Goal: Task Accomplishment & Management: Manage account settings

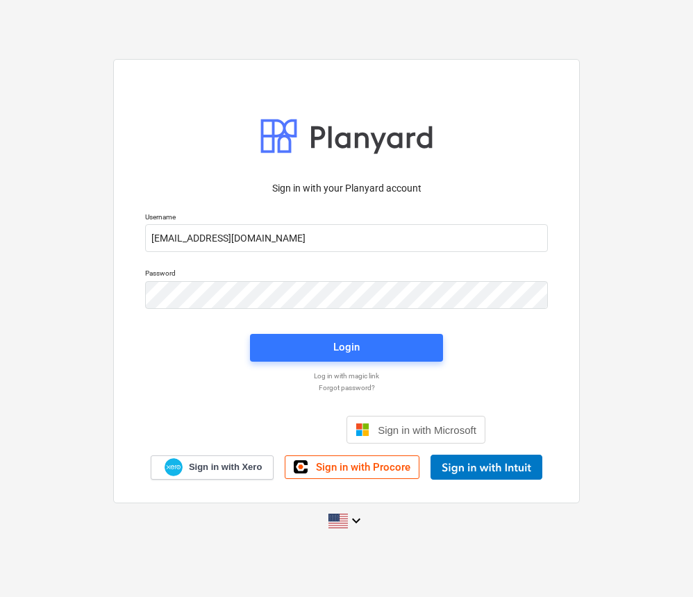
type input "[EMAIL_ADDRESS][DOMAIN_NAME]"
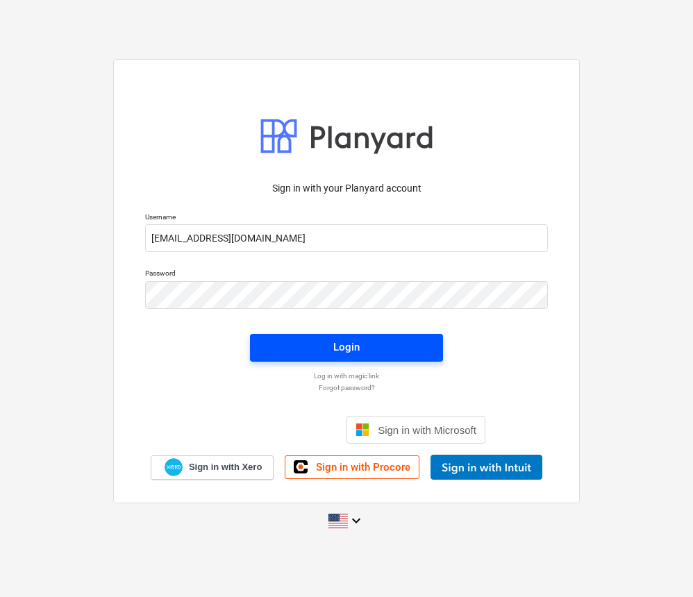
click at [425, 350] on span "Login" at bounding box center [347, 347] width 160 height 18
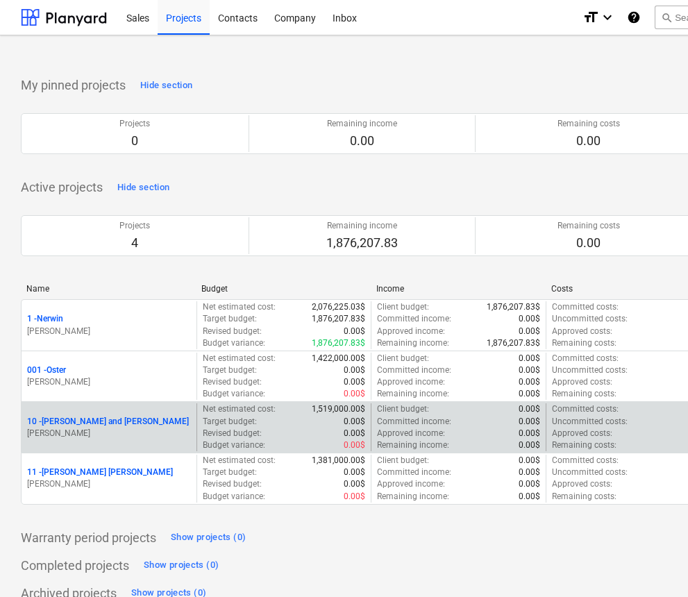
click at [177, 424] on div "10 - [PERSON_NAME] and [PERSON_NAME]" at bounding box center [109, 422] width 164 height 12
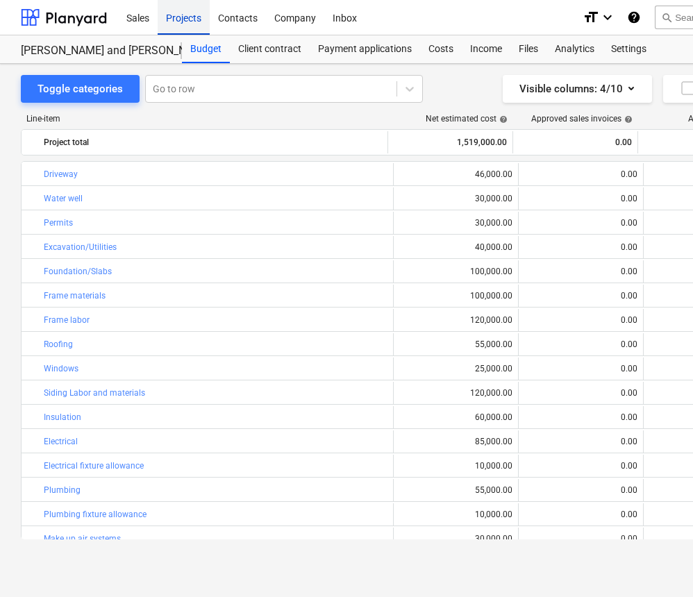
click at [183, 22] on div "Projects" at bounding box center [184, 16] width 52 height 35
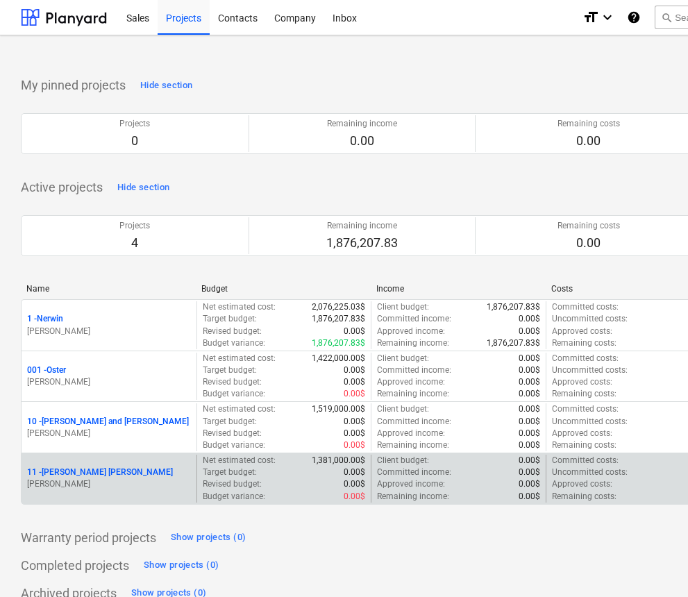
click at [226, 475] on p "Target budget :" at bounding box center [230, 473] width 54 height 12
click at [119, 479] on p "[PERSON_NAME]" at bounding box center [109, 485] width 164 height 12
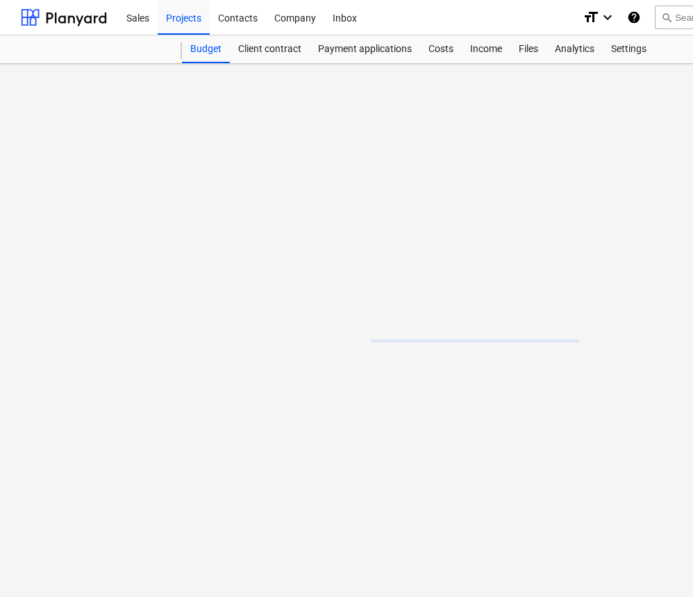
click at [119, 478] on main at bounding box center [475, 331] width 950 height 534
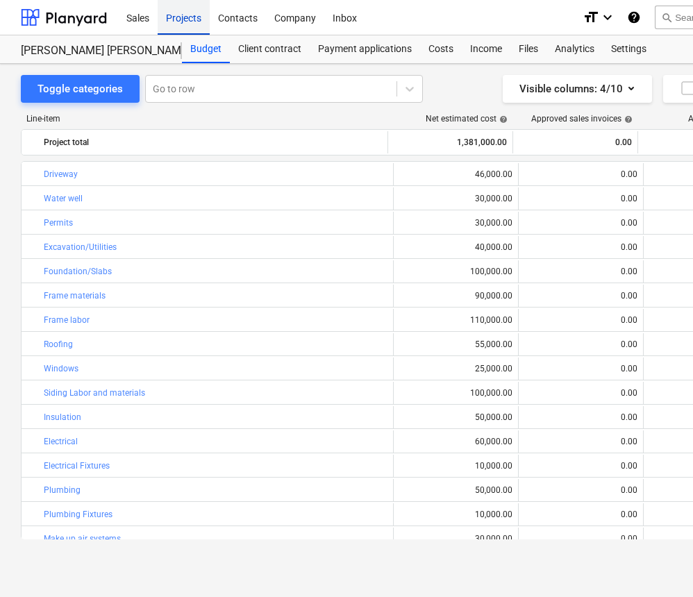
click at [174, 19] on div "Projects" at bounding box center [184, 16] width 52 height 35
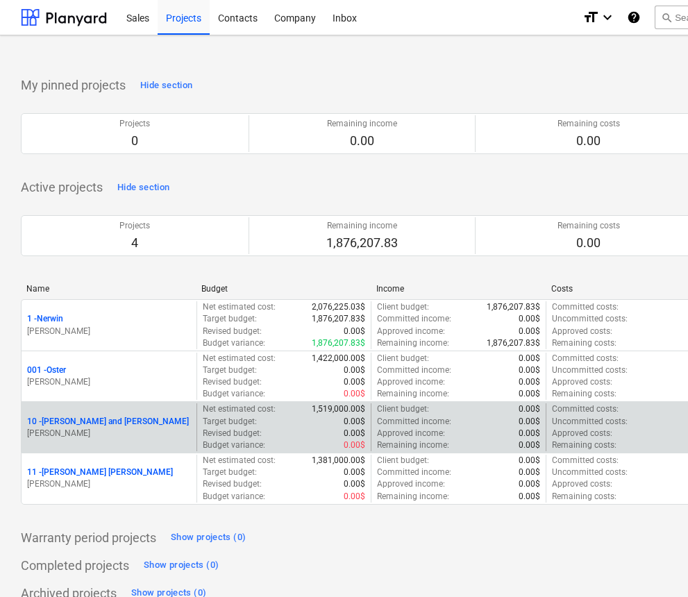
click at [255, 428] on p "Revised budget :" at bounding box center [232, 434] width 59 height 12
click at [280, 422] on div "Target budget : 0.00$" at bounding box center [284, 422] width 163 height 12
click at [101, 416] on p "10 - [PERSON_NAME] and [PERSON_NAME]" at bounding box center [108, 422] width 162 height 12
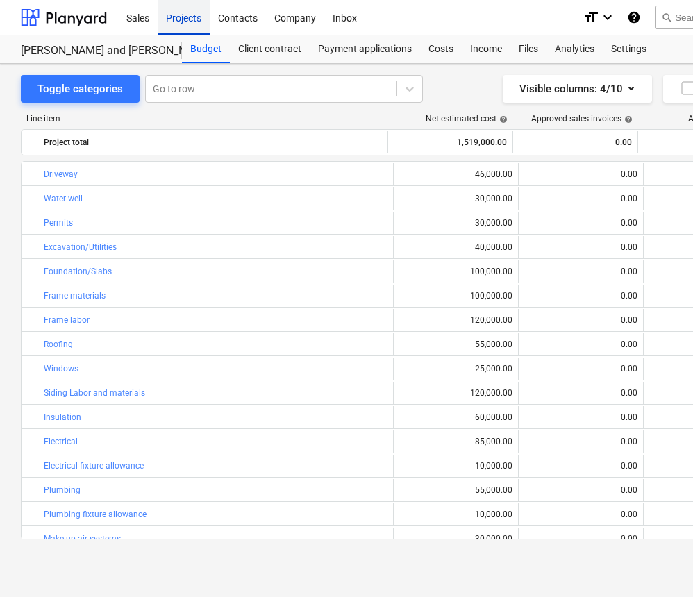
click at [174, 22] on div "Projects" at bounding box center [184, 16] width 52 height 35
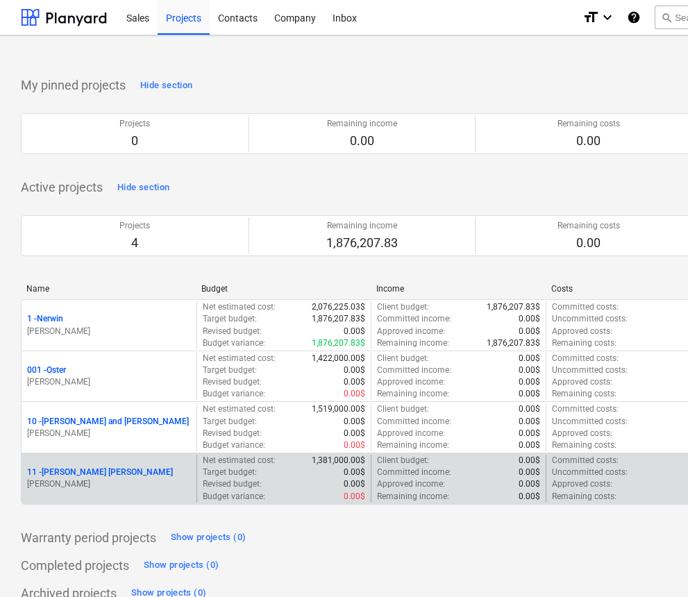
click at [63, 479] on p "[PERSON_NAME]" at bounding box center [109, 485] width 164 height 12
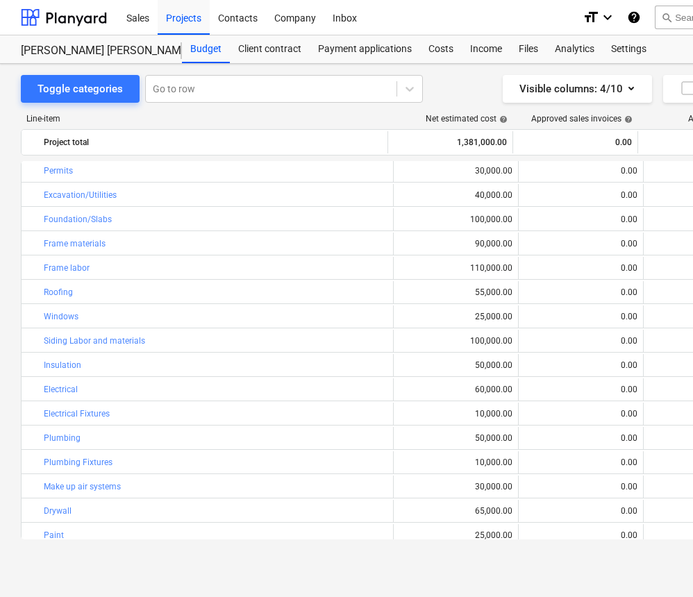
scroll to position [56, 0]
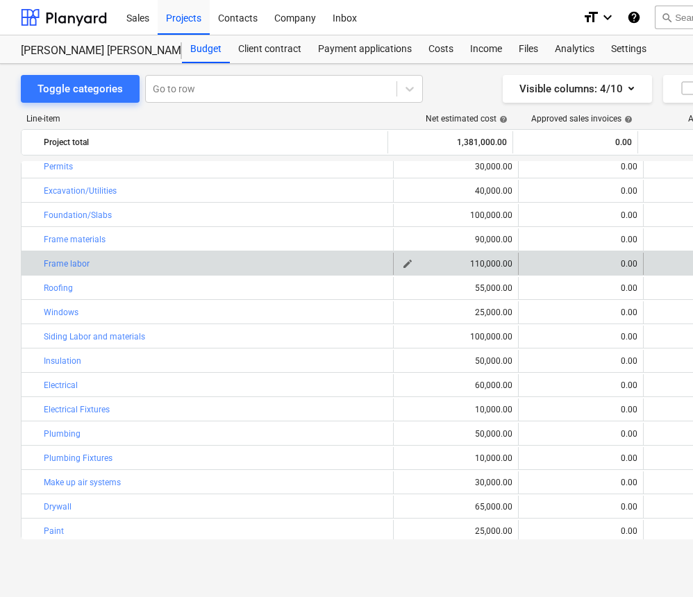
click at [408, 264] on span "edit" at bounding box center [407, 263] width 11 height 11
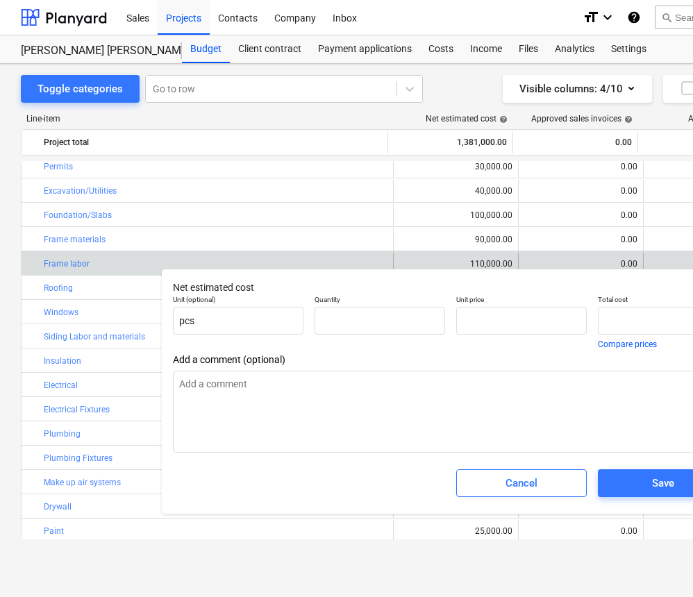
type input "1.00"
type input "110,000.00"
type textarea "x"
click at [620, 321] on input "110000" at bounding box center [663, 321] width 131 height 28
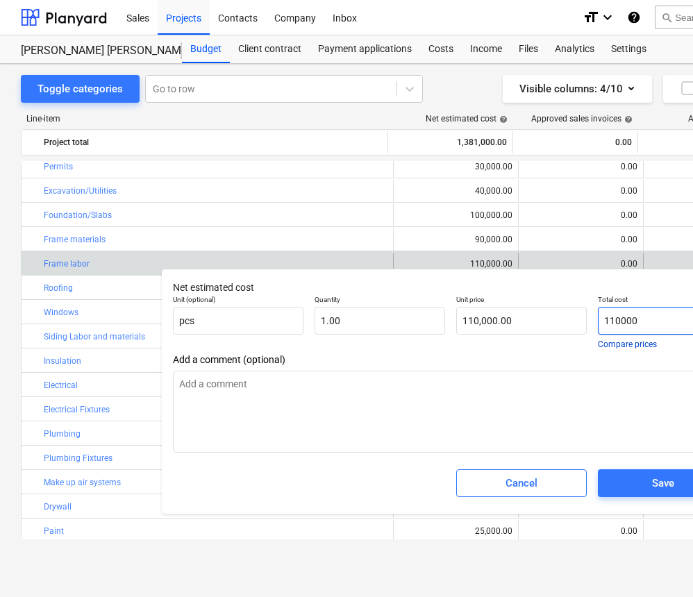
type input "11000"
type textarea "x"
type input "11,000.00"
type input "1000"
type textarea "x"
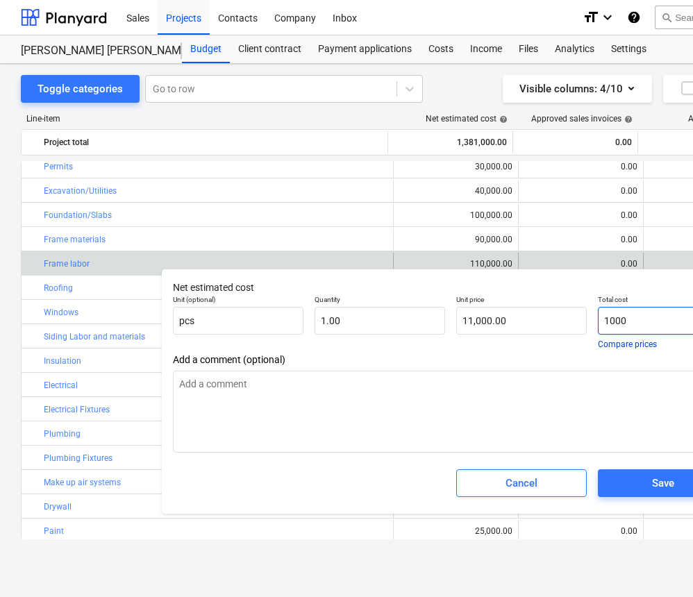
type input "1,000.00"
type input "000"
type textarea "x"
type input "0.00"
type input "9000"
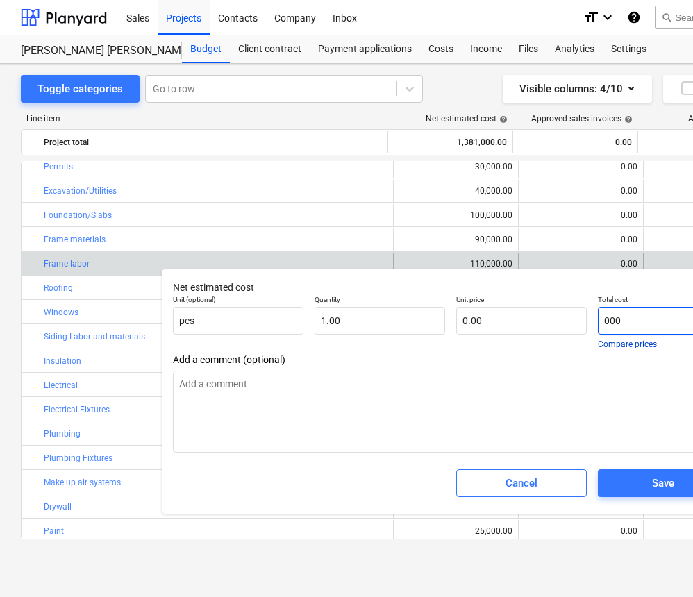
type textarea "x"
type input "9,000.00"
type input "90000"
type textarea "x"
type input "90,000.00"
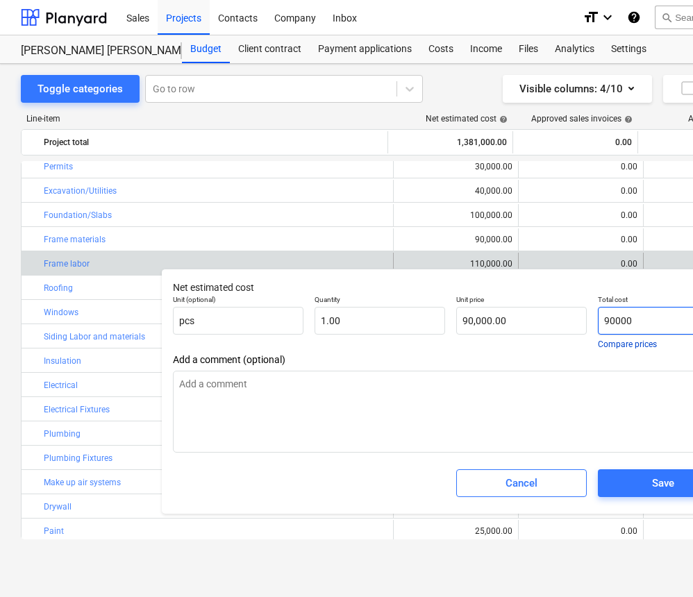
type input "90,000"
type textarea "x"
type input "90,000.00"
click at [620, 487] on span "Save" at bounding box center [663, 484] width 97 height 18
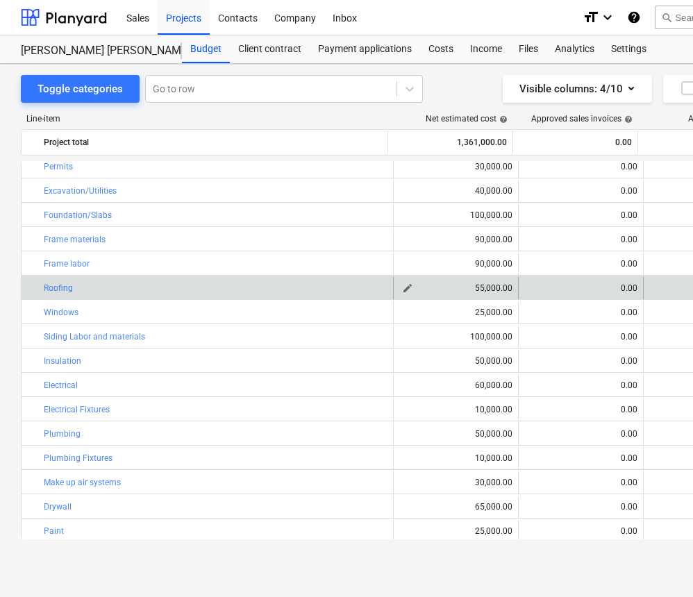
click at [404, 288] on span "edit" at bounding box center [407, 288] width 11 height 11
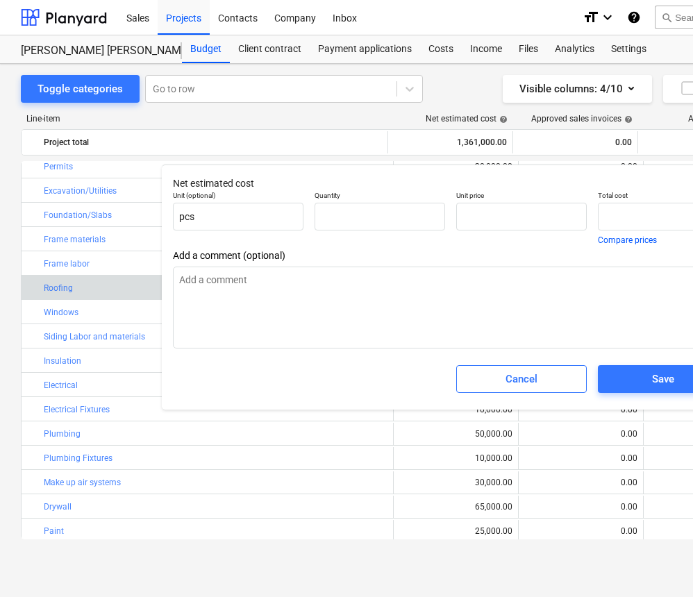
type textarea "x"
type input "1.00"
type input "55,000.00"
type input "55000"
click at [616, 216] on input "55000" at bounding box center [663, 217] width 131 height 28
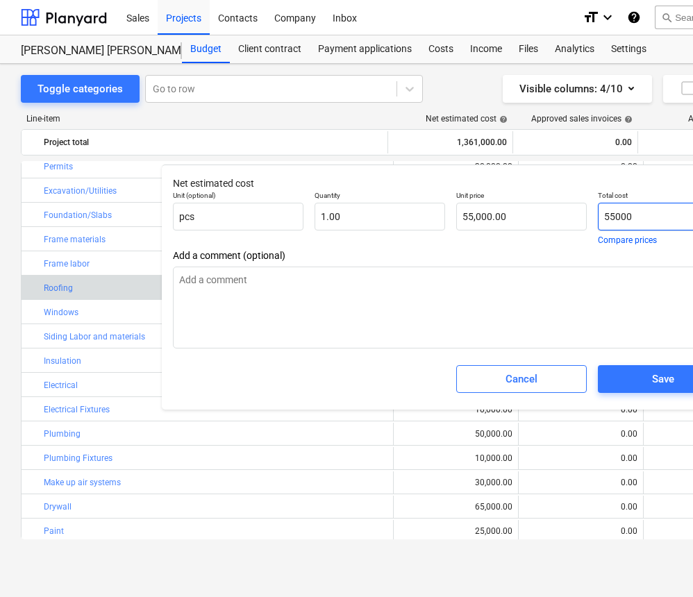
type textarea "x"
type input "5000"
type input "5,000.00"
type textarea "x"
type input "000"
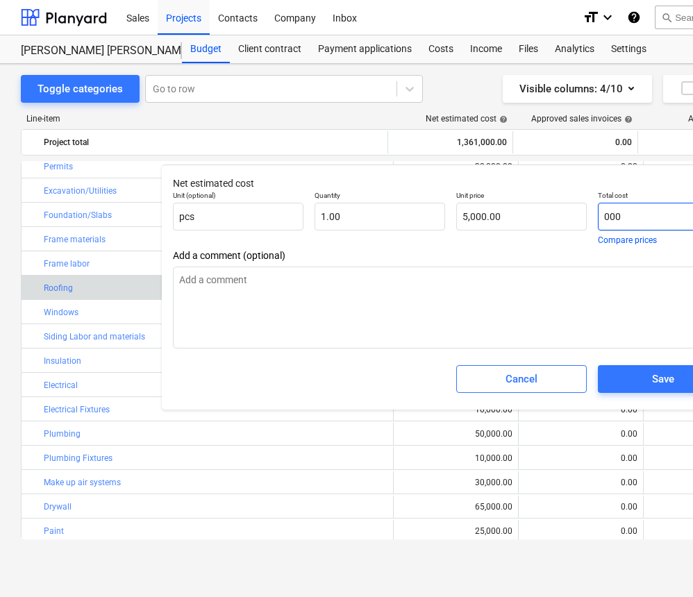
type input "0.00"
type textarea "x"
type input "4000"
type input "4,000.00"
type textarea "x"
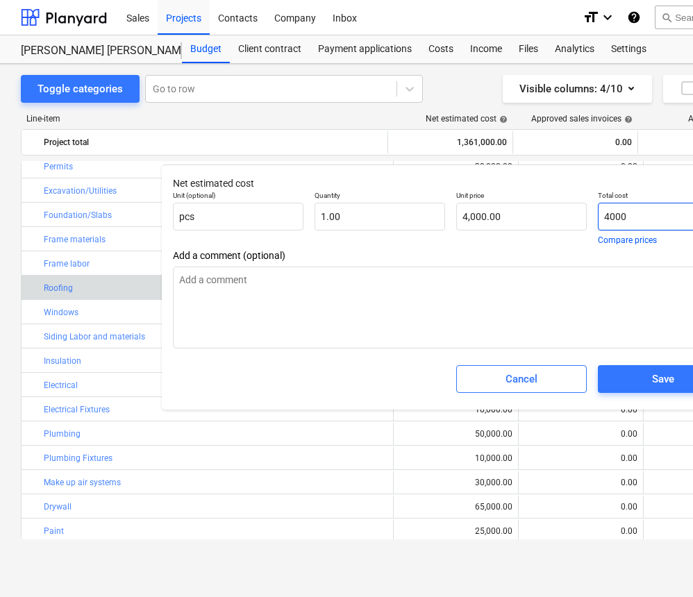
type input "40000"
type input "40,000.00"
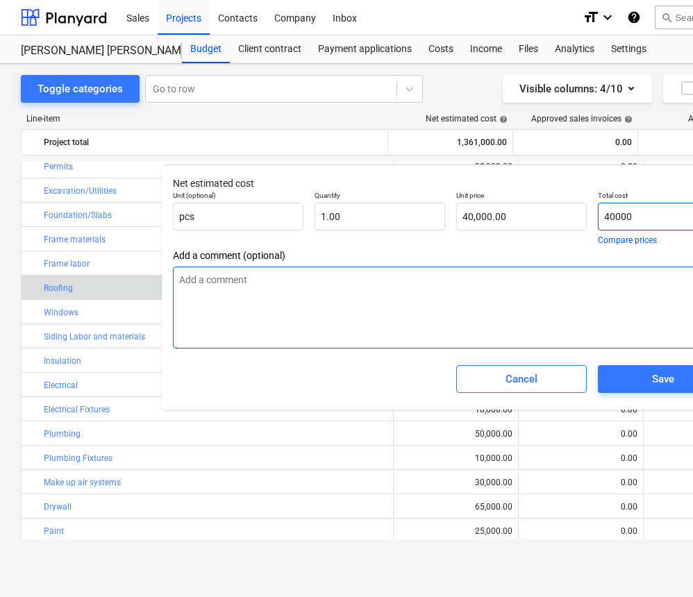
type textarea "x"
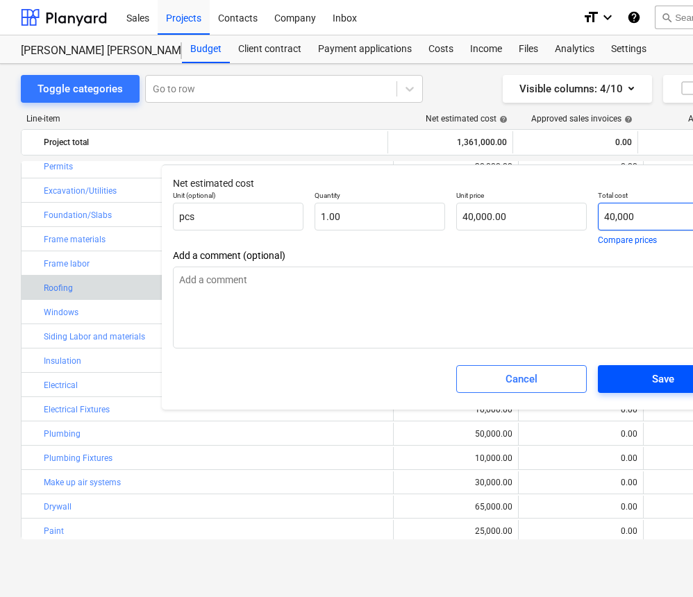
type input "40,000"
type textarea "x"
type input "40,000.00"
click at [650, 381] on span "Save" at bounding box center [663, 379] width 97 height 18
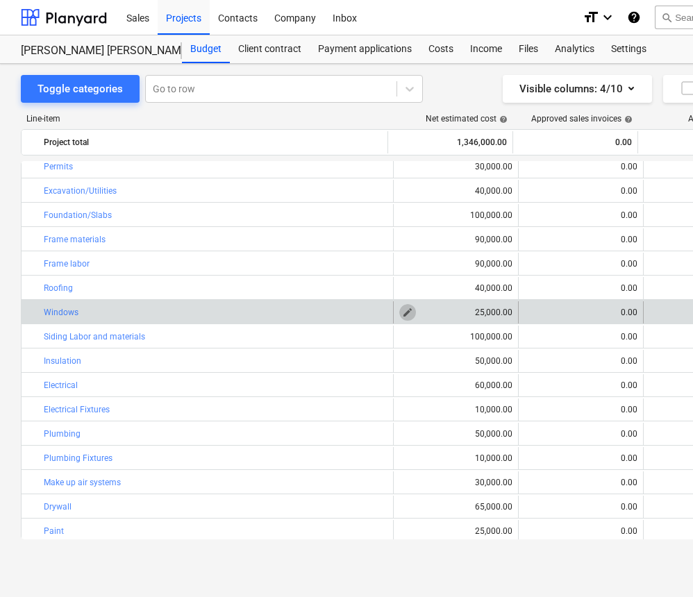
click at [406, 315] on span "edit" at bounding box center [407, 312] width 11 height 11
type textarea "x"
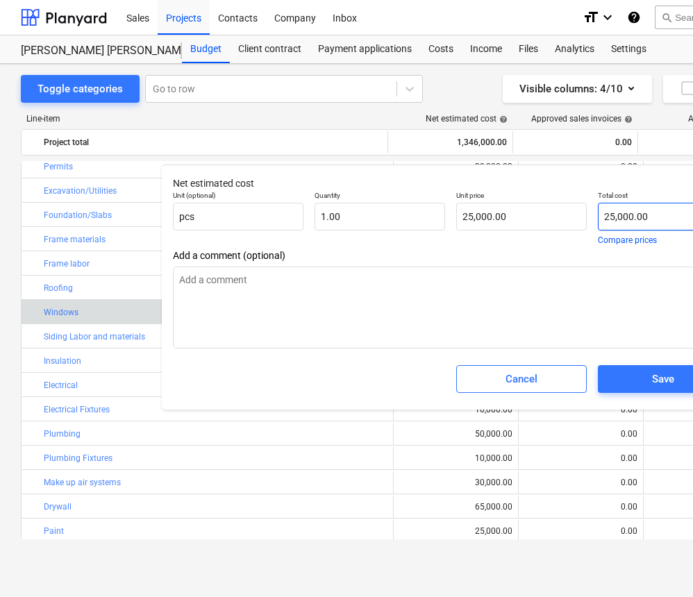
type input "25000"
click at [615, 216] on input "25000" at bounding box center [663, 217] width 131 height 28
type textarea "x"
type input "2000"
type input "2,000.00"
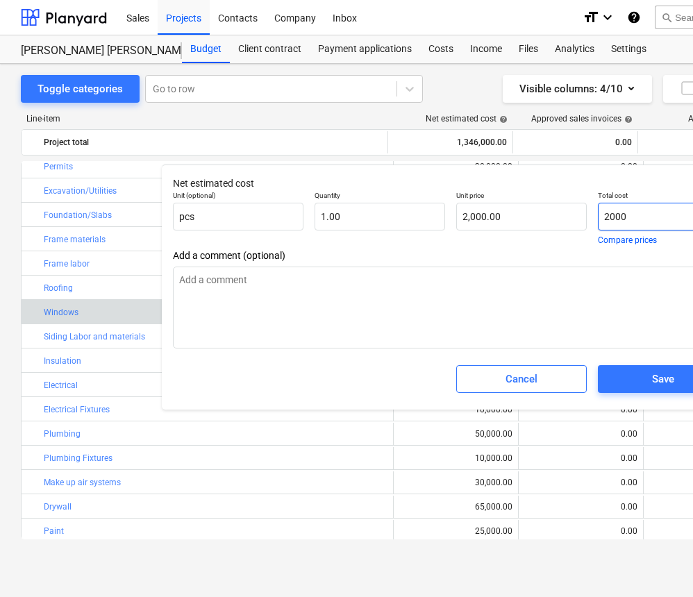
type textarea "x"
type input "20000"
type input "20,000.00"
type textarea "x"
type input "20,000"
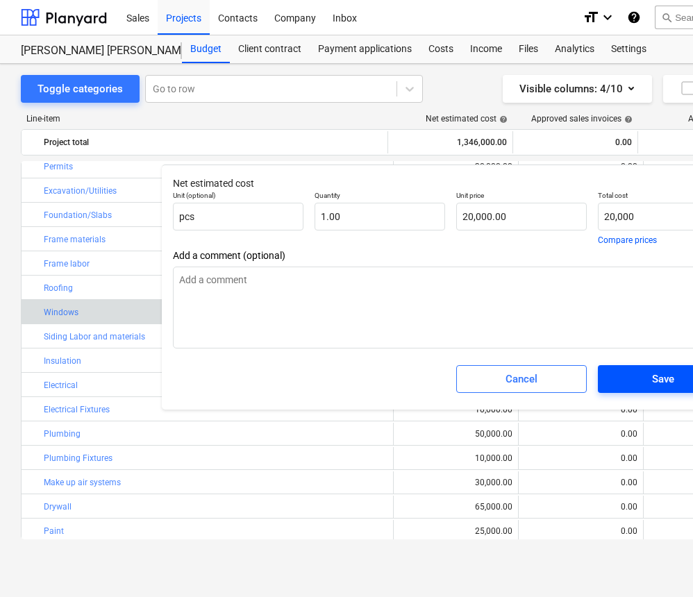
type textarea "x"
type input "20,000.00"
click at [648, 377] on span "Save" at bounding box center [663, 379] width 97 height 18
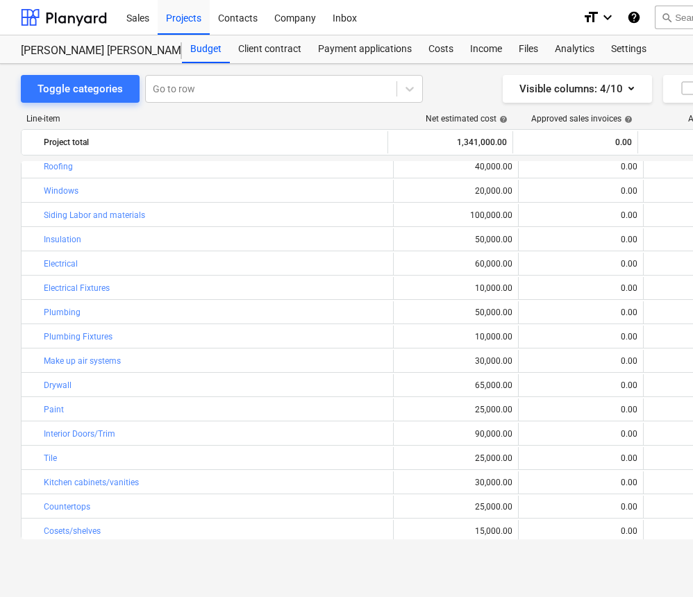
scroll to position [212, 0]
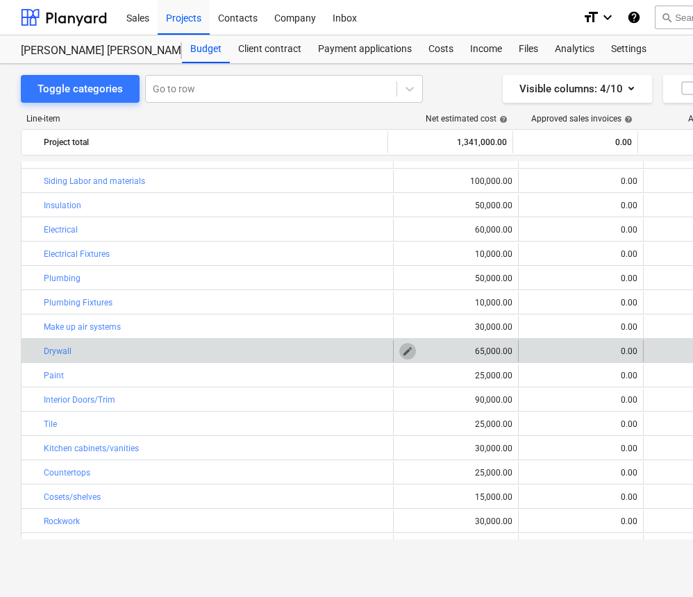
click at [406, 352] on span "edit" at bounding box center [407, 351] width 11 height 11
type textarea "x"
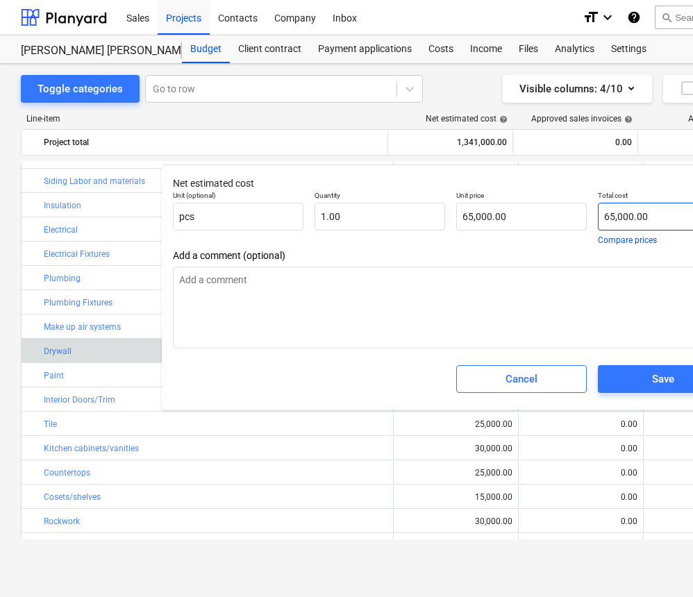
type input "65000"
click at [609, 217] on input "65000" at bounding box center [663, 217] width 131 height 28
type textarea "x"
type input "5000"
type input "5,000.00"
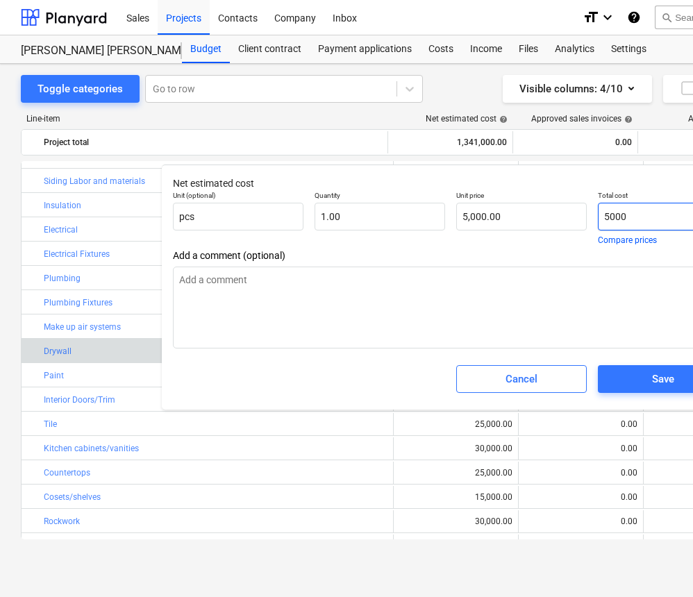
type textarea "x"
type input "55000"
type input "55,000.00"
click at [615, 217] on input "55000" at bounding box center [663, 217] width 131 height 28
type textarea "x"
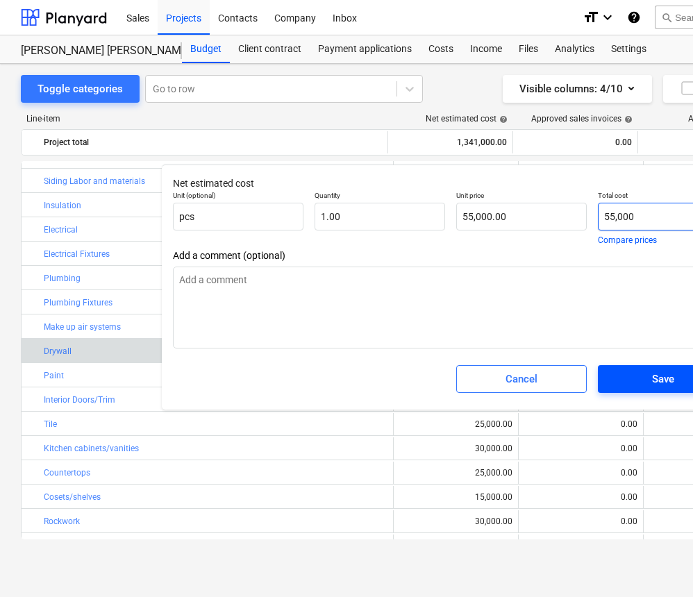
type input "55,000"
type textarea "x"
type input "55,000.00"
click at [653, 377] on div "Save" at bounding box center [663, 379] width 22 height 18
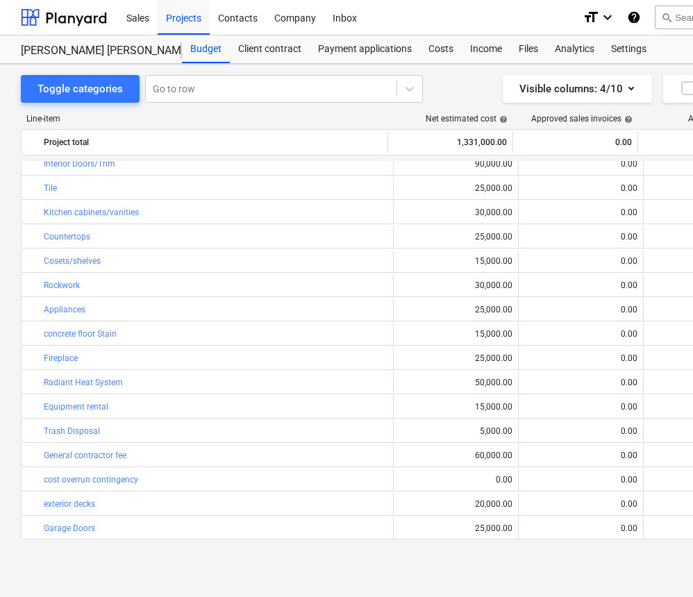
scroll to position [448, 0]
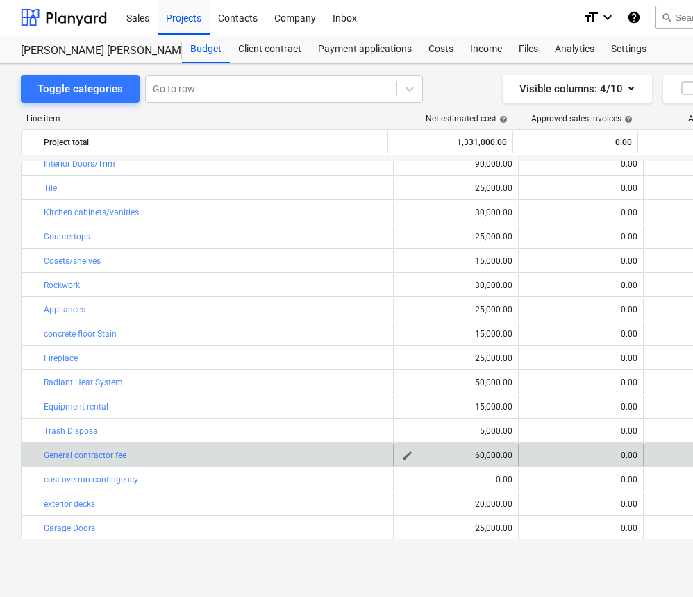
click at [477, 456] on div "60,000.00" at bounding box center [455, 456] width 113 height 10
click at [402, 454] on span "edit" at bounding box center [407, 455] width 11 height 11
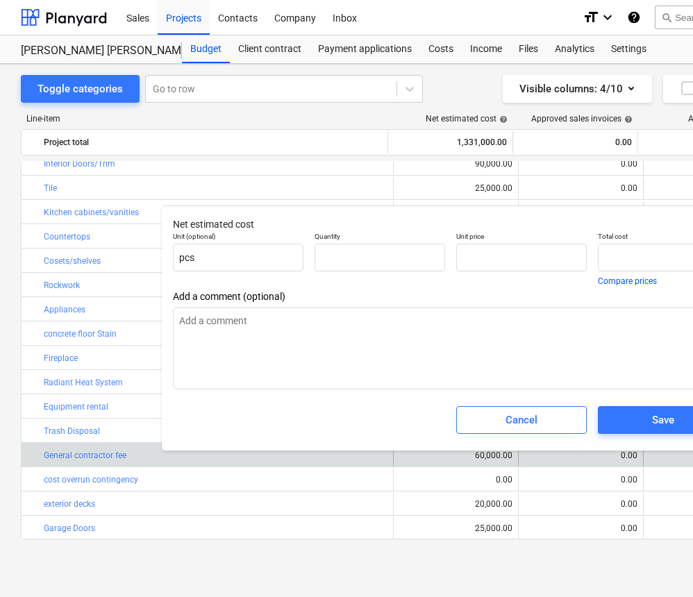
type textarea "x"
type input "1.00"
type input "60,000.00"
type input "60000"
click at [609, 257] on input "60000" at bounding box center [663, 258] width 131 height 28
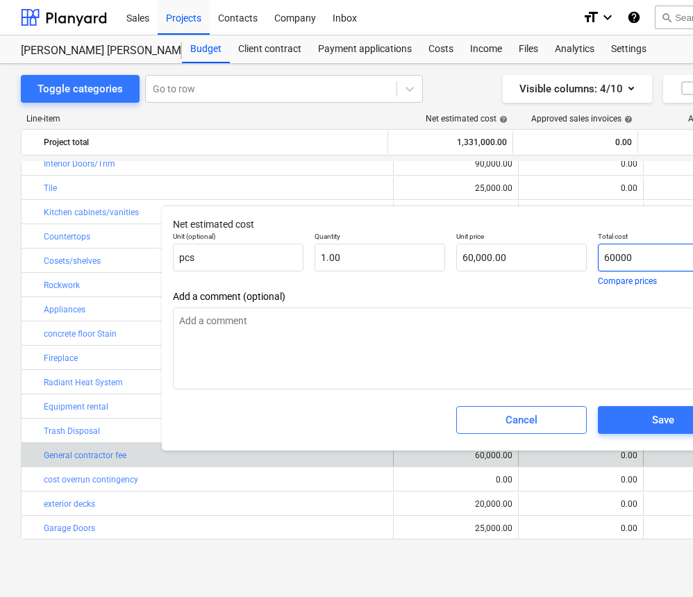
type textarea "x"
type input "0000"
type input "0.00"
type textarea "x"
type input "50000"
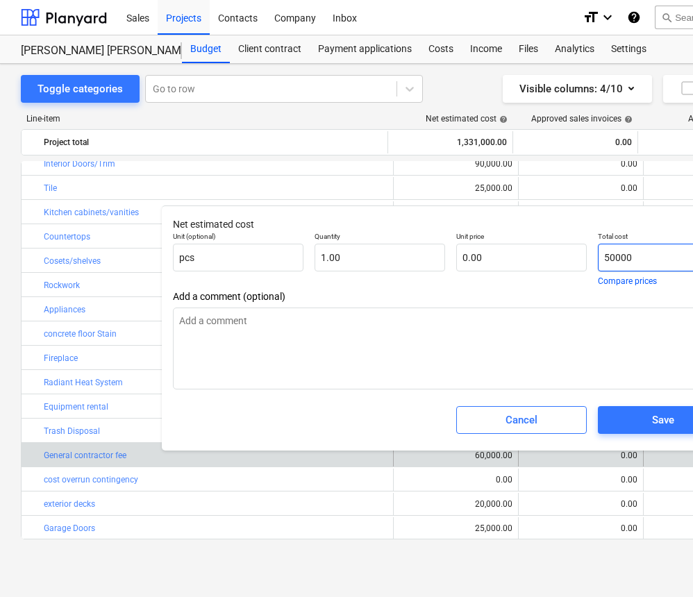
type input "50,000.00"
click at [615, 258] on input "50000" at bounding box center [663, 258] width 131 height 28
type textarea "x"
type input "50,000"
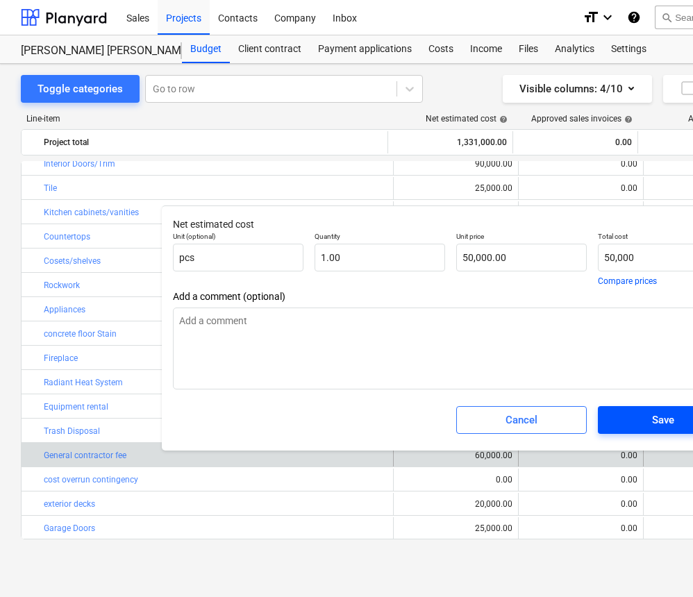
type textarea "x"
type input "50,000.00"
click at [629, 415] on span "Save" at bounding box center [663, 420] width 97 height 18
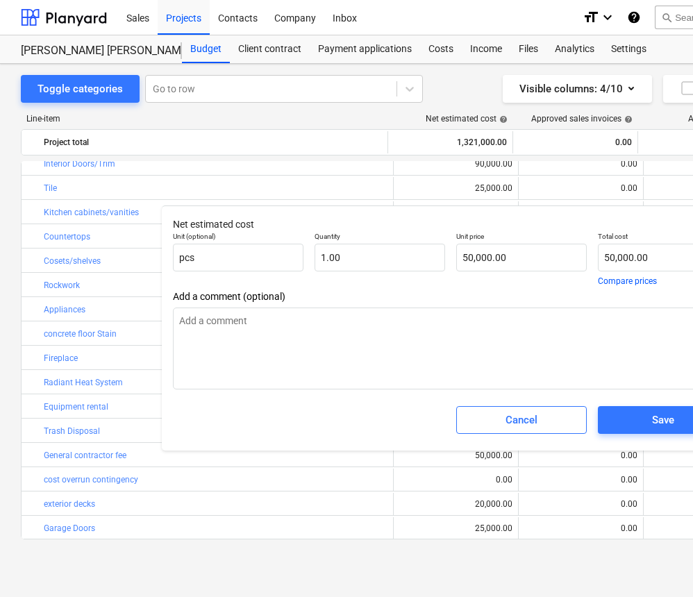
type textarea "x"
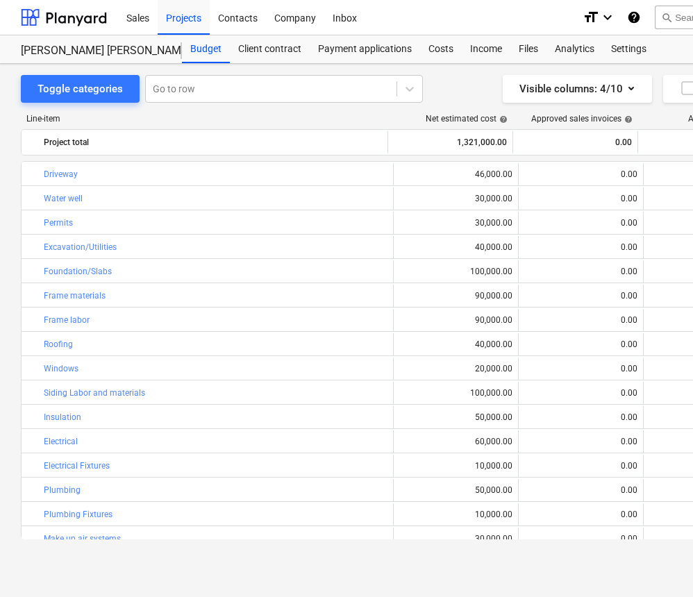
scroll to position [0, 0]
click at [173, 21] on div "Projects" at bounding box center [184, 16] width 52 height 35
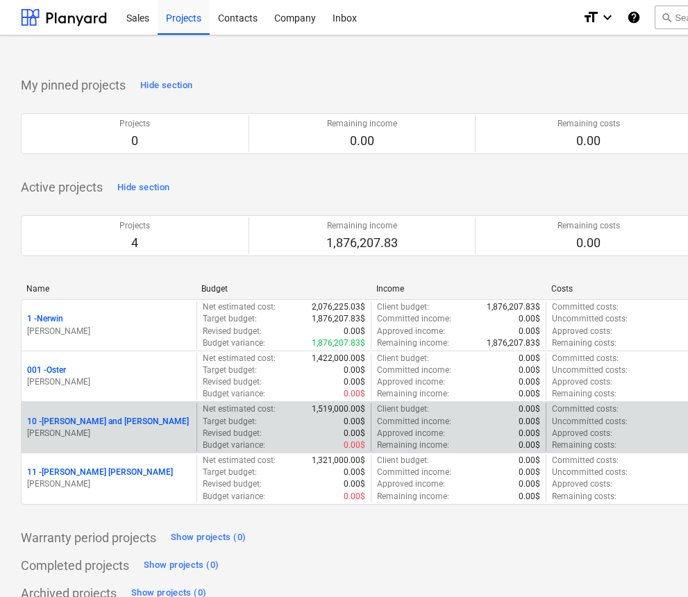
click at [127, 416] on p "10 - [PERSON_NAME] and [PERSON_NAME]" at bounding box center [108, 422] width 162 height 12
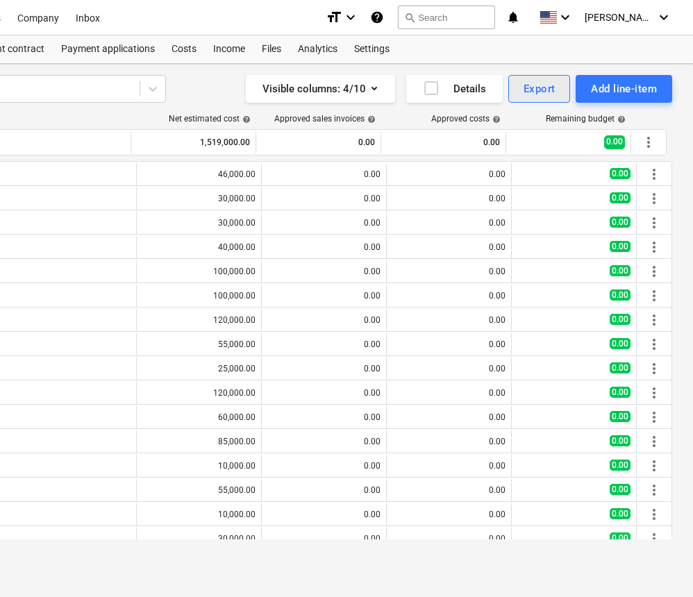
scroll to position [0, 257]
click at [534, 94] on div "Export" at bounding box center [540, 89] width 32 height 18
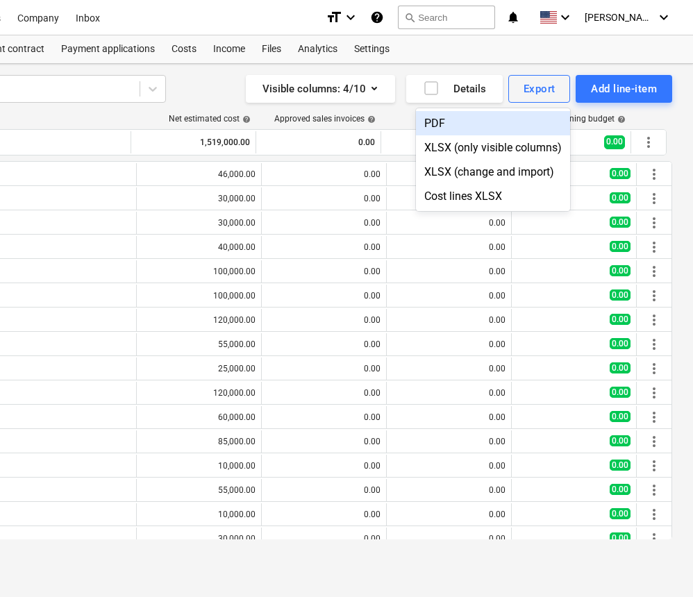
click at [450, 126] on div "PDF" at bounding box center [493, 123] width 154 height 24
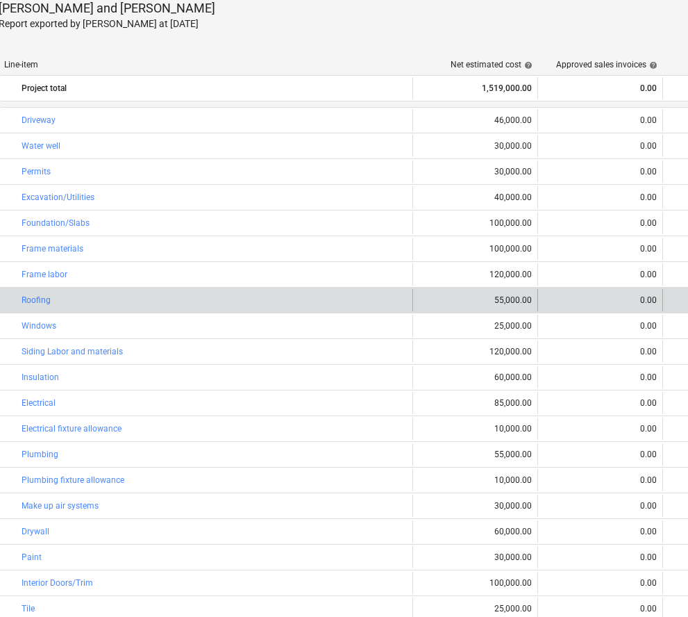
scroll to position [0, 1]
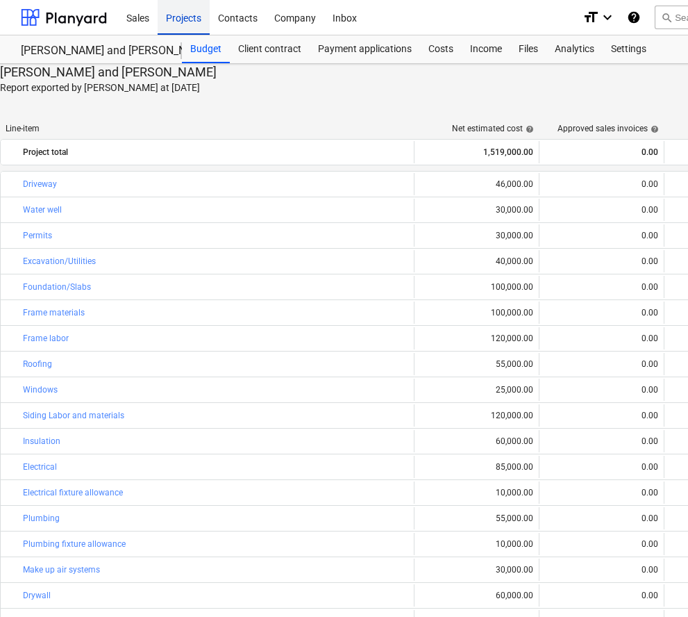
click at [183, 13] on div "Projects" at bounding box center [184, 16] width 52 height 35
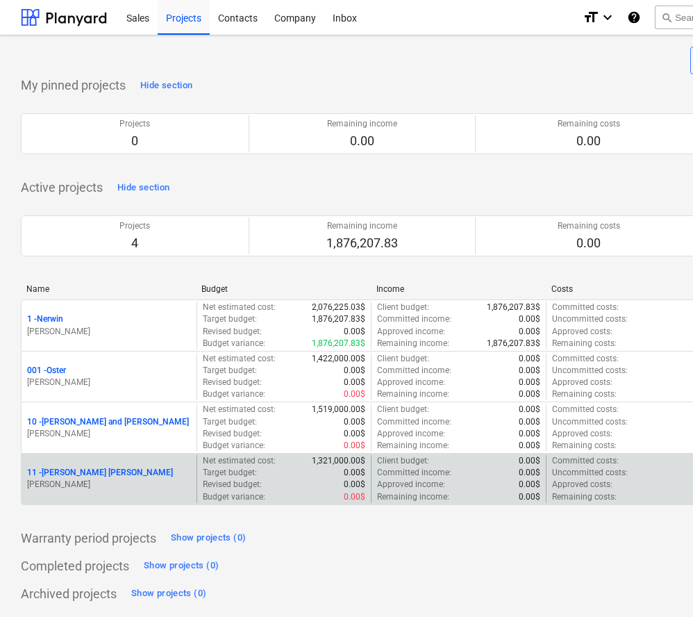
click at [236, 470] on p "Target budget :" at bounding box center [230, 473] width 54 height 12
click at [83, 471] on p "11 - Swatek ADU" at bounding box center [100, 473] width 146 height 12
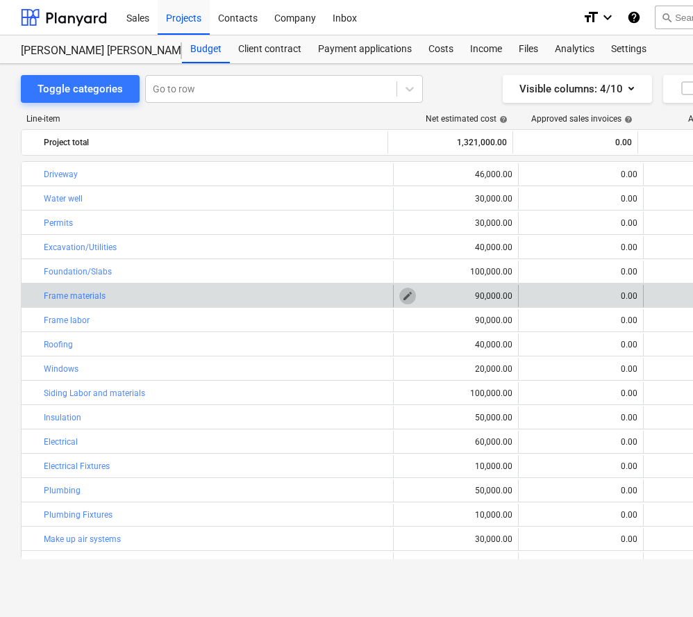
click at [404, 296] on span "edit" at bounding box center [407, 295] width 11 height 11
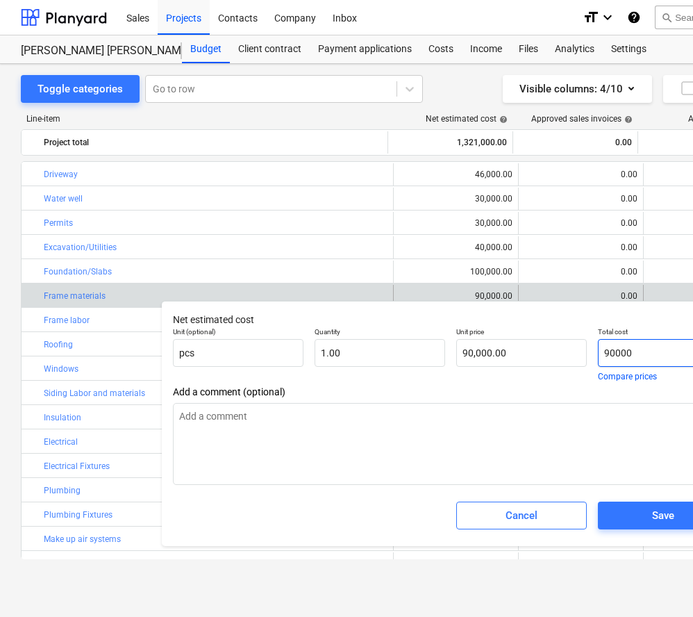
click at [615, 352] on input "90000" at bounding box center [663, 353] width 131 height 28
type input "9000"
type textarea "x"
type input "9,000.00"
type input "000"
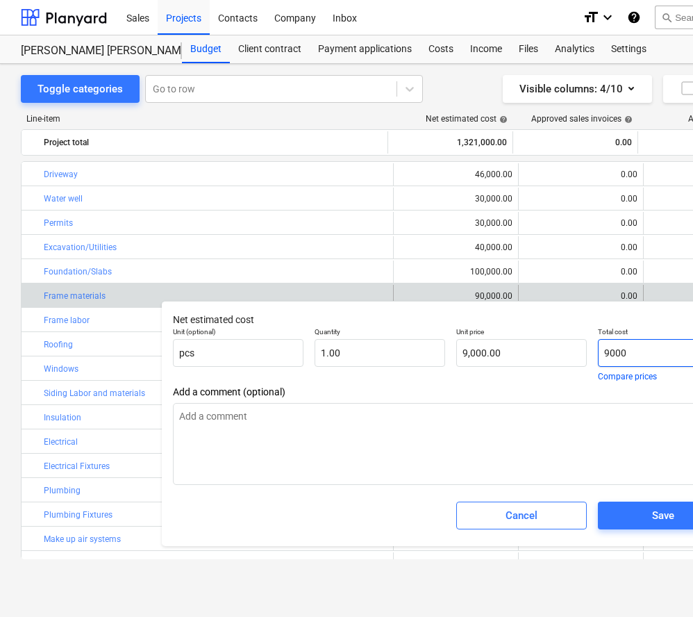
type textarea "x"
type input "0.00"
type input "8000"
type textarea "x"
type input "8,000.00"
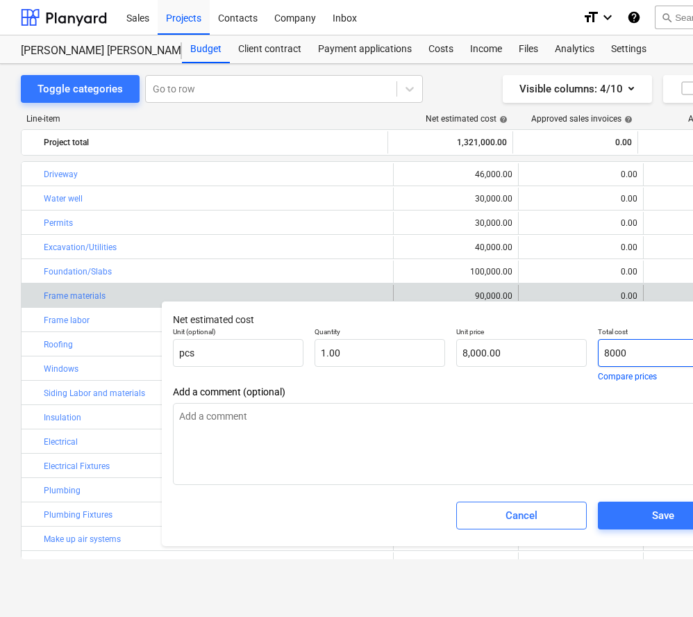
type input "85000"
type textarea "x"
type input "85,000.00"
type input "85,000"
type textarea "x"
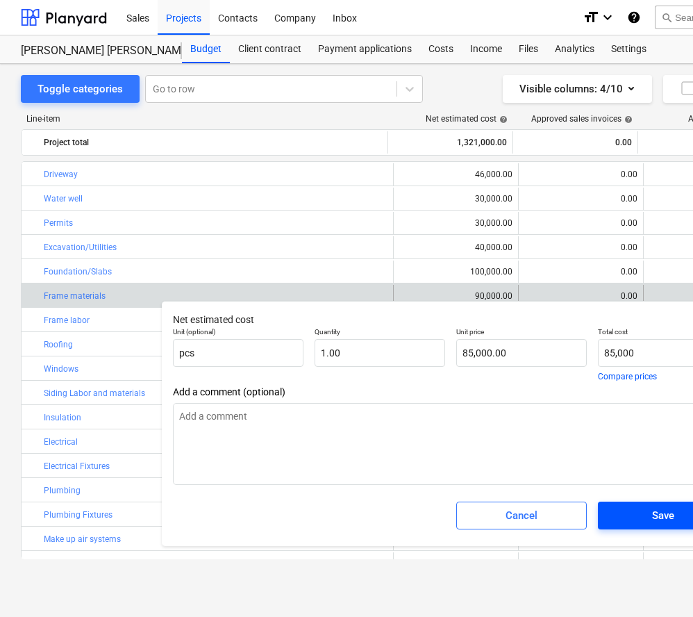
type input "85,000.00"
click at [662, 510] on div "Save" at bounding box center [663, 515] width 22 height 18
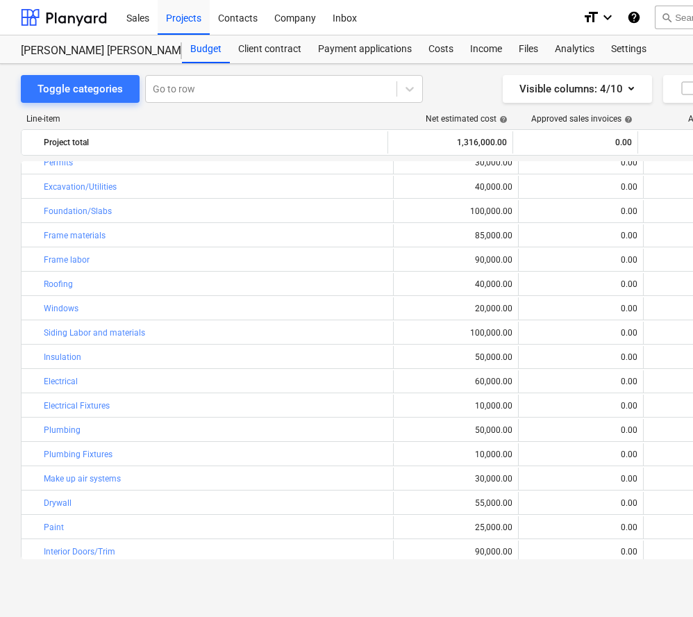
scroll to position [66, 0]
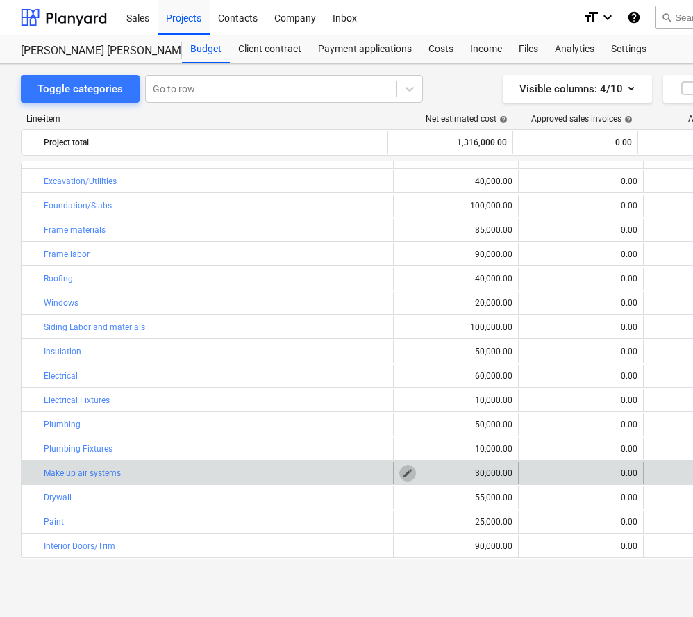
click at [402, 475] on span "edit" at bounding box center [407, 473] width 11 height 11
type textarea "x"
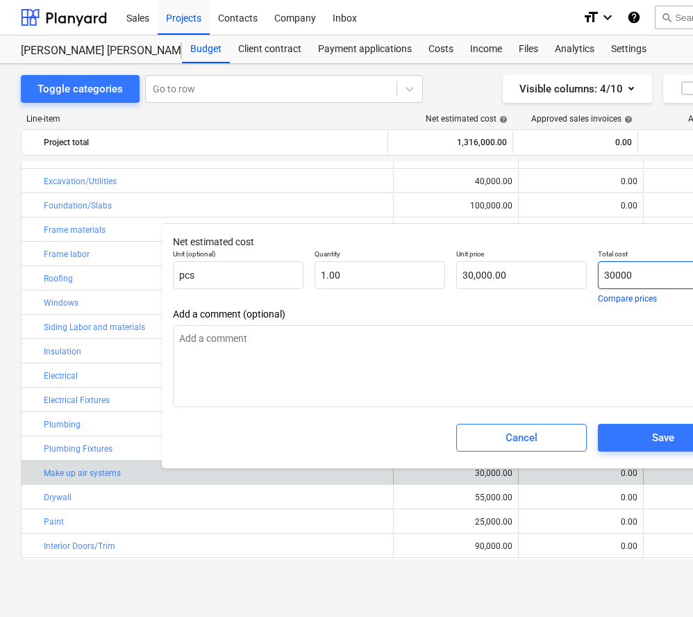
type input "30000"
click at [610, 274] on input "30000" at bounding box center [663, 275] width 131 height 28
type textarea "x"
type input "0000"
type input "0.00"
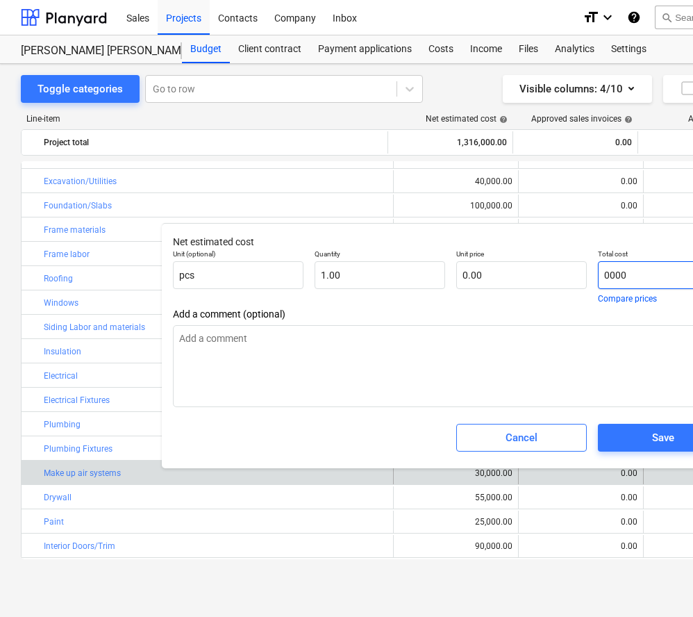
type textarea "x"
type input "20000"
type input "20,000.00"
type input "20000"
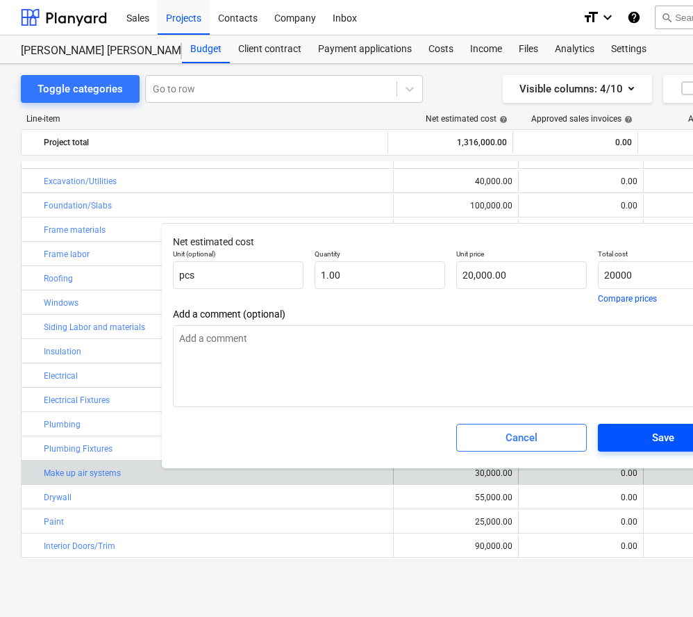
type textarea "x"
type input "20,000.00"
click at [651, 445] on span "Save" at bounding box center [663, 438] width 97 height 18
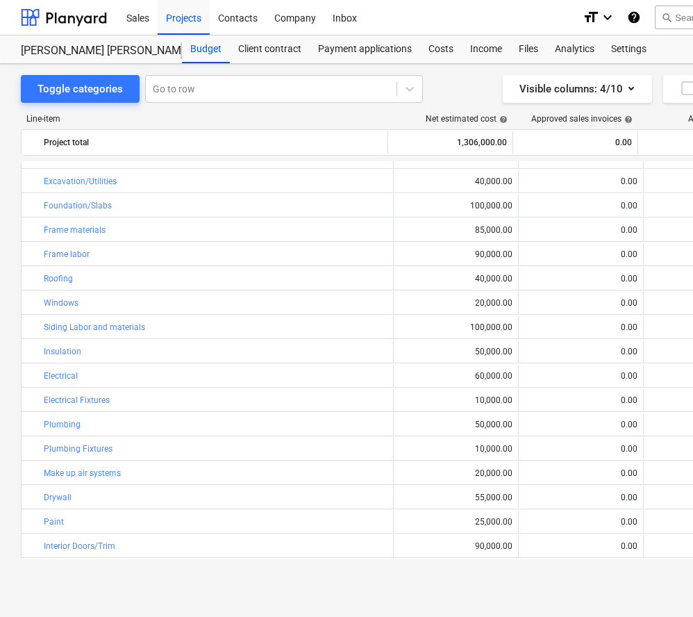
type textarea "x"
type input "1.00"
type input "20,000.00"
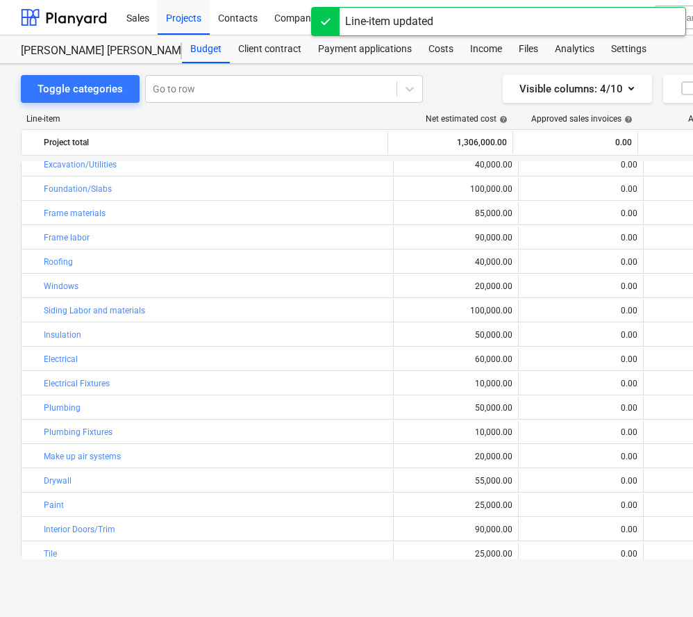
scroll to position [92, 0]
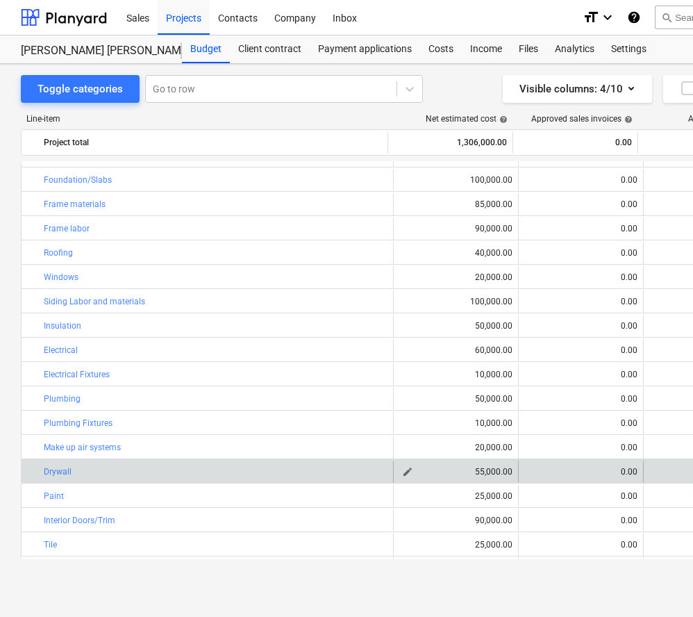
click at [481, 472] on div "55,000.00" at bounding box center [455, 472] width 113 height 10
click at [402, 472] on span "edit" at bounding box center [407, 471] width 11 height 11
type textarea "x"
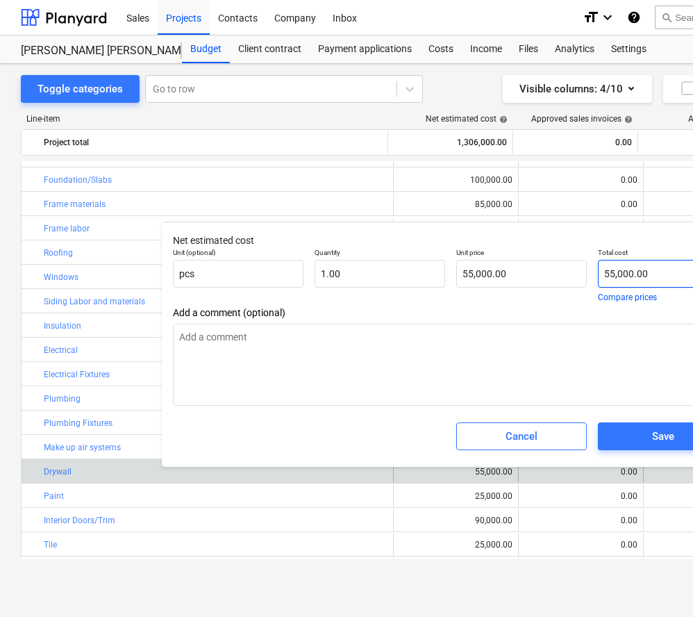
type input "55000"
click at [616, 274] on input "55000" at bounding box center [663, 274] width 131 height 28
type textarea "x"
type input "5000"
type input "5,000.00"
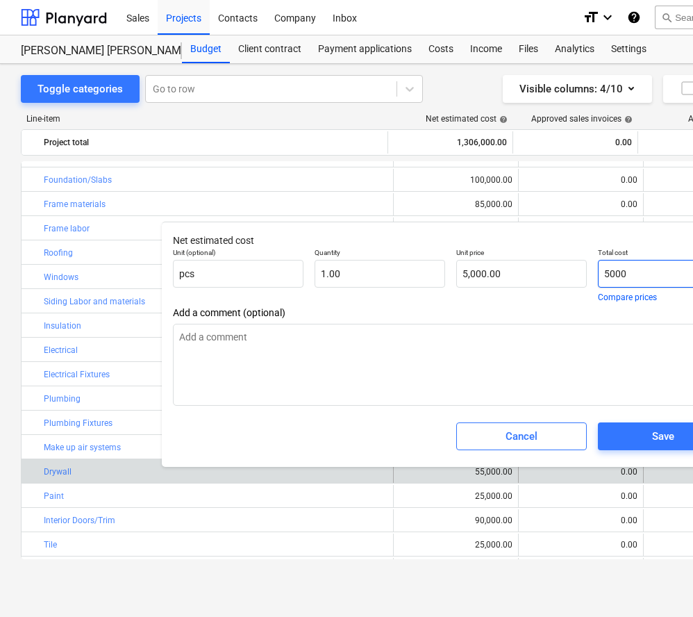
type textarea "x"
type input "50000"
type input "50,000.00"
type textarea "x"
type input "50,000"
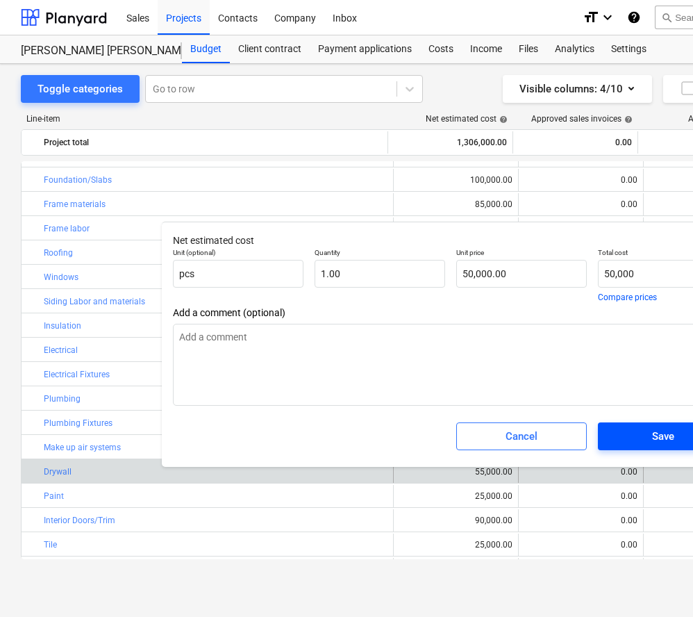
type textarea "x"
type input "50,000.00"
click at [650, 430] on span "Save" at bounding box center [663, 436] width 97 height 18
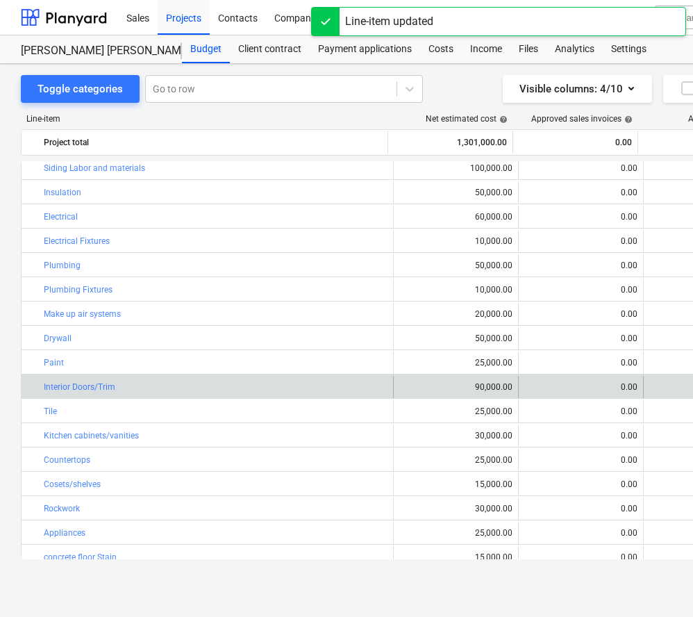
scroll to position [251, 0]
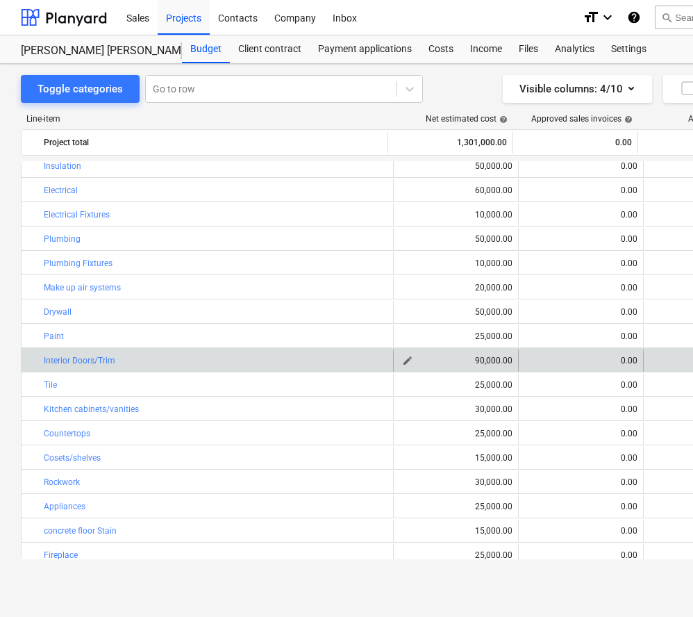
click at [408, 356] on span "edit" at bounding box center [407, 360] width 11 height 11
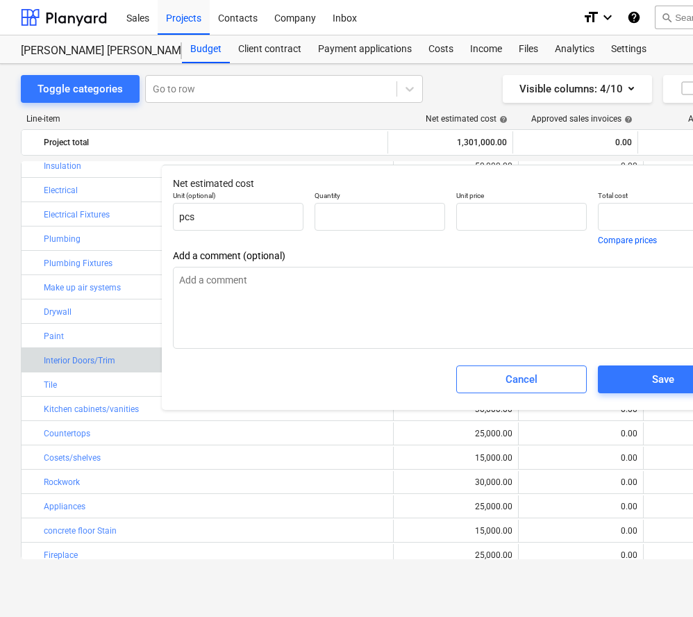
type textarea "x"
type input "1.00"
type input "90,000.00"
type input "90000"
click at [610, 217] on input "90000" at bounding box center [663, 217] width 131 height 28
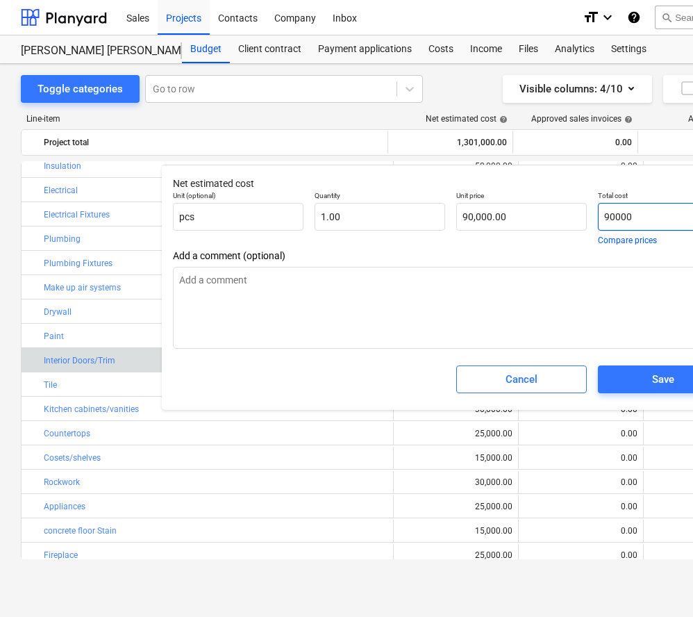
type textarea "x"
type input "0000"
type input "0.00"
type textarea "x"
type input "80000"
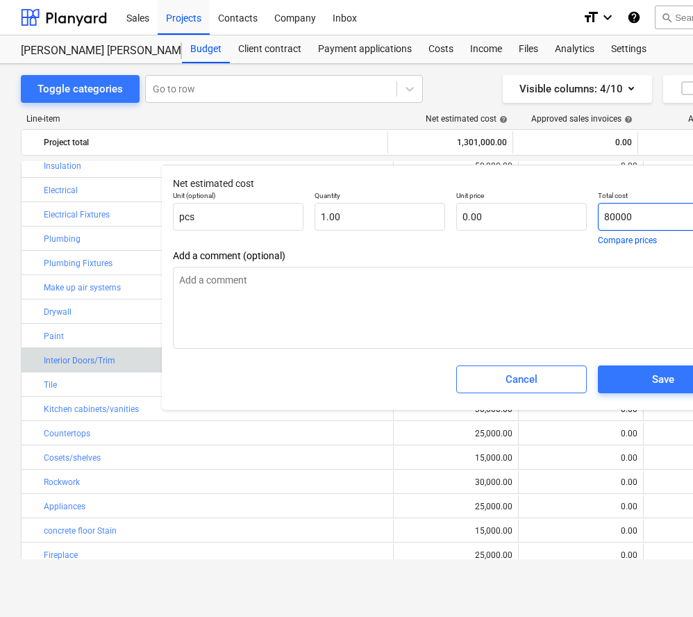
type input "80,000.00"
type input "80000"
type textarea "x"
type input "80,000.00"
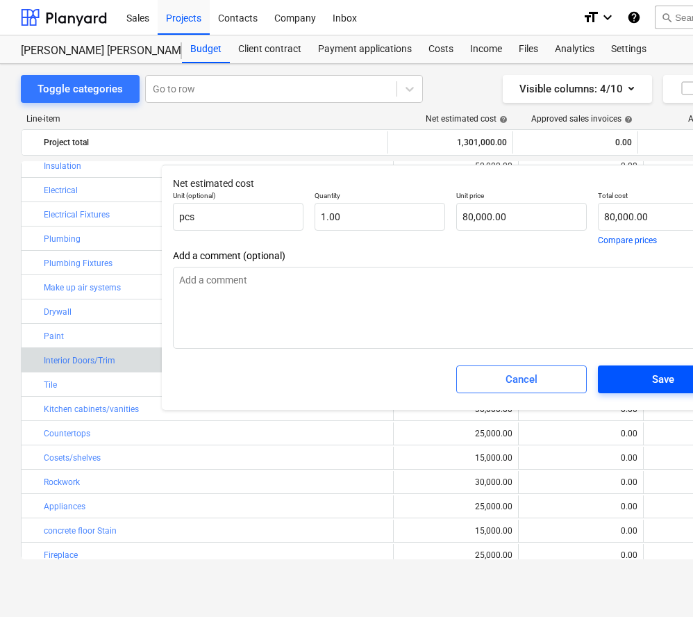
click at [661, 372] on div "Save" at bounding box center [663, 379] width 22 height 18
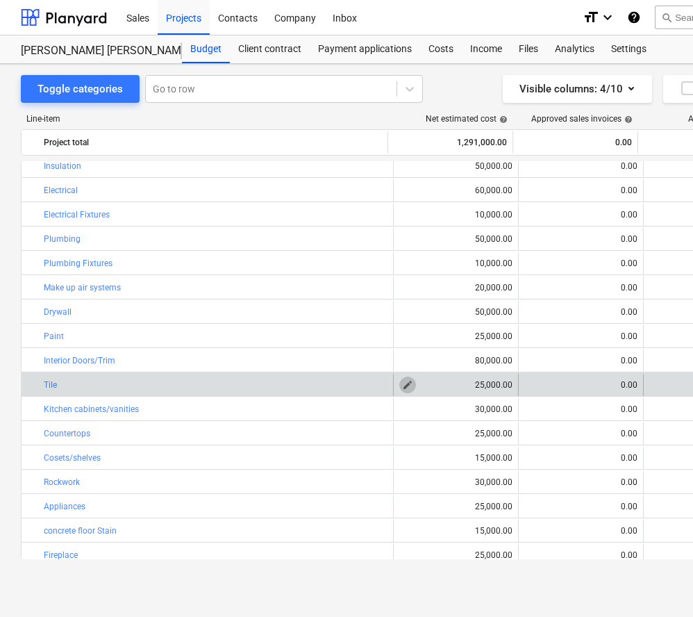
click at [402, 384] on span "edit" at bounding box center [407, 384] width 11 height 11
type textarea "x"
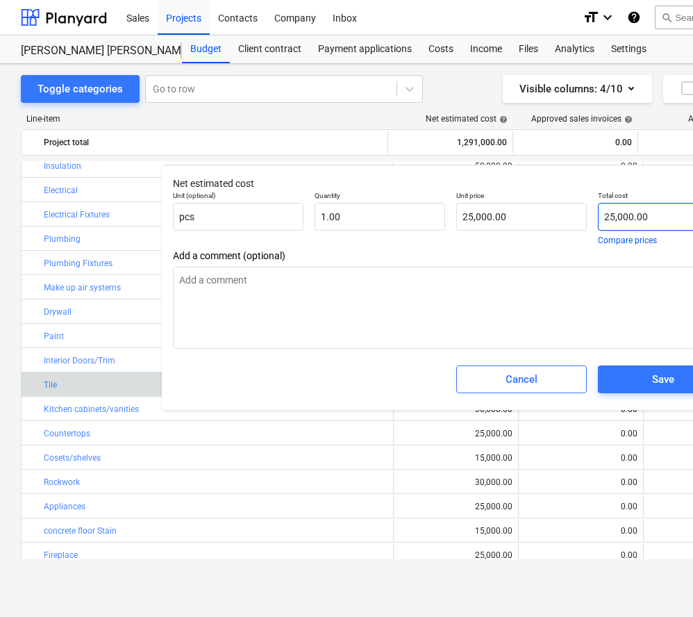
type input "25000"
click at [614, 218] on input "25000" at bounding box center [663, 217] width 131 height 28
type textarea "x"
type input "2000"
type input "2,000.00"
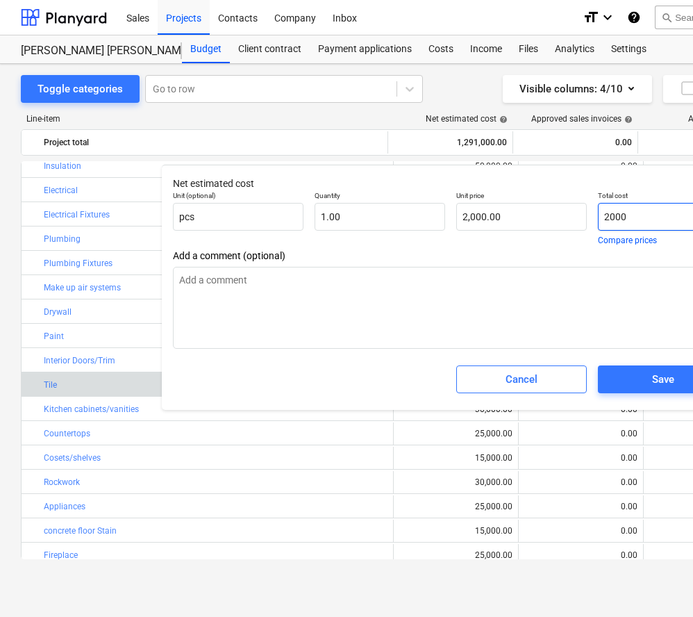
type textarea "x"
type input "20000"
type input "20,000.00"
type input "20000"
type textarea "x"
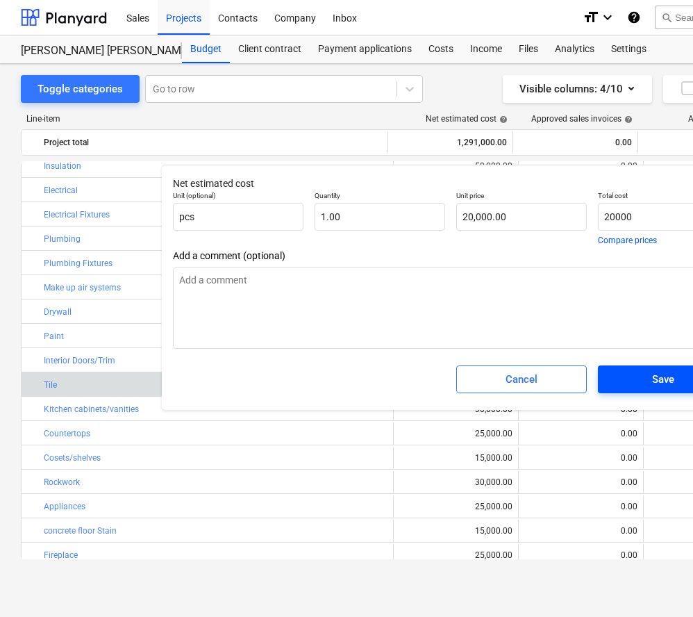
type input "20,000.00"
click at [674, 377] on div "Save" at bounding box center [663, 379] width 22 height 18
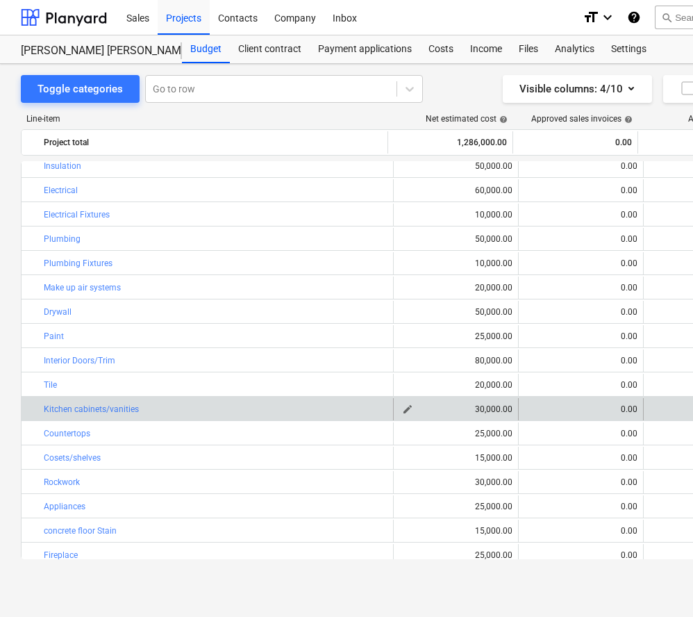
click at [411, 407] on button "edit" at bounding box center [407, 409] width 17 height 17
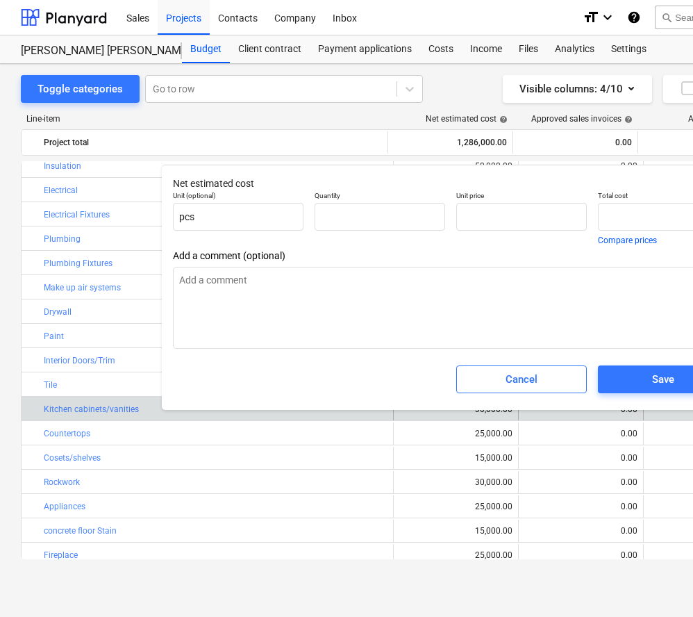
type textarea "x"
type input "1.00"
type input "30,000.00"
type input "30000"
click at [616, 213] on input "30000" at bounding box center [663, 217] width 131 height 28
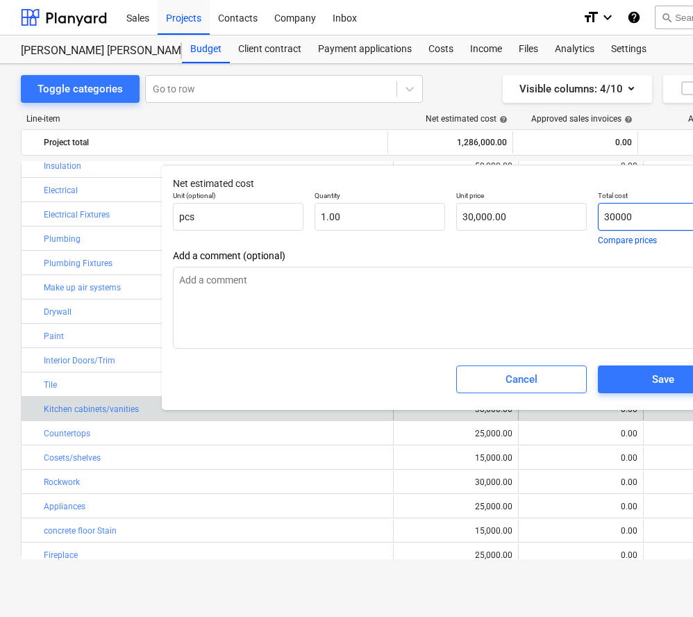
type textarea "x"
type input "3000"
type input "3,000.00"
type textarea "x"
type input "000"
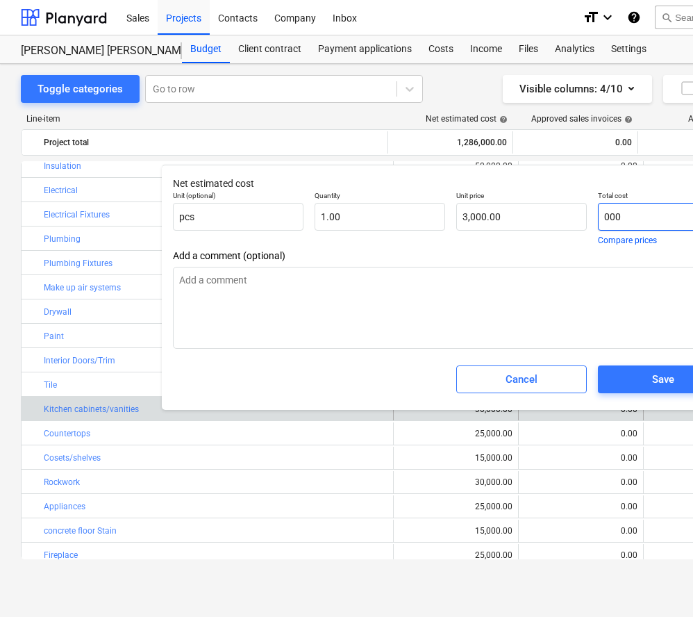
type input "0.00"
type textarea "x"
type input "2000"
type input "2,000.00"
type textarea "x"
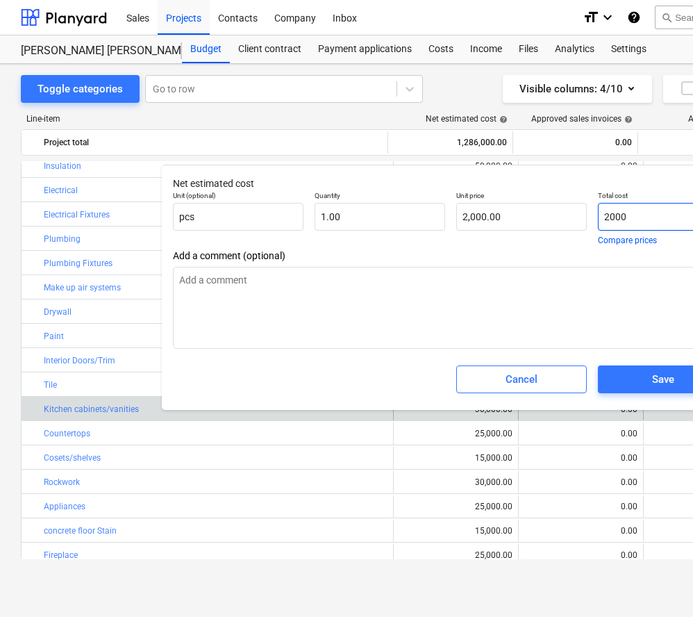
type input "25000"
type input "25,000.00"
type textarea "x"
type input "25,000"
type textarea "x"
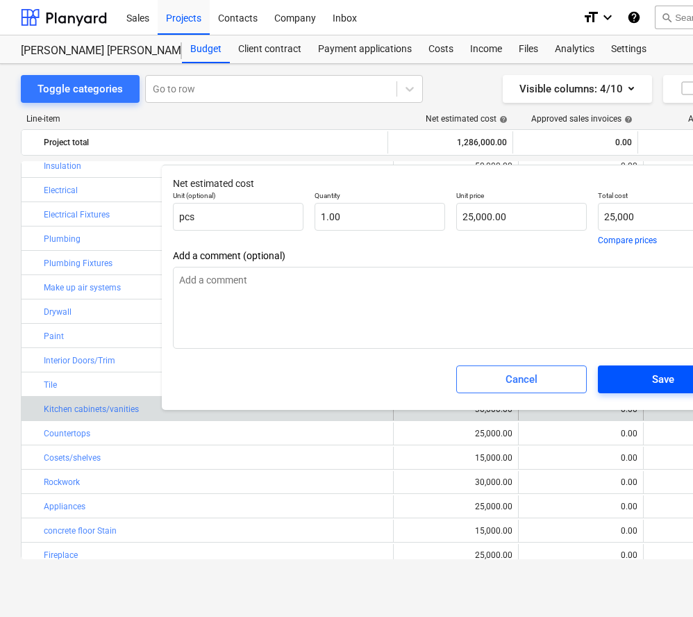
type input "25,000.00"
click at [671, 372] on div "Save" at bounding box center [663, 379] width 22 height 18
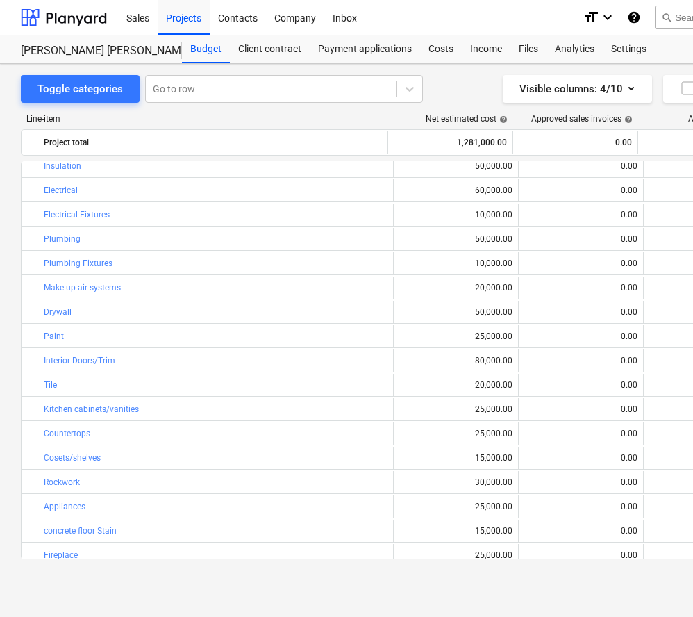
type textarea "x"
type input "1.00"
type input "25,000.00"
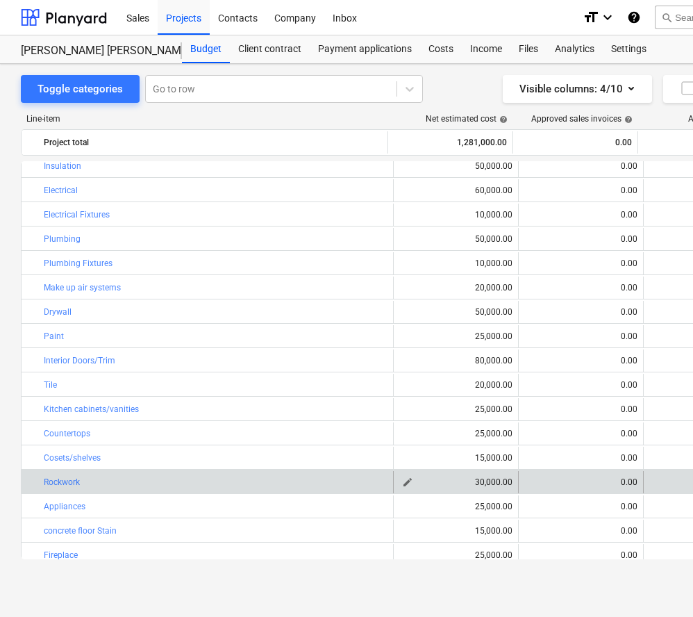
click at [406, 477] on span "edit" at bounding box center [407, 482] width 11 height 11
type textarea "x"
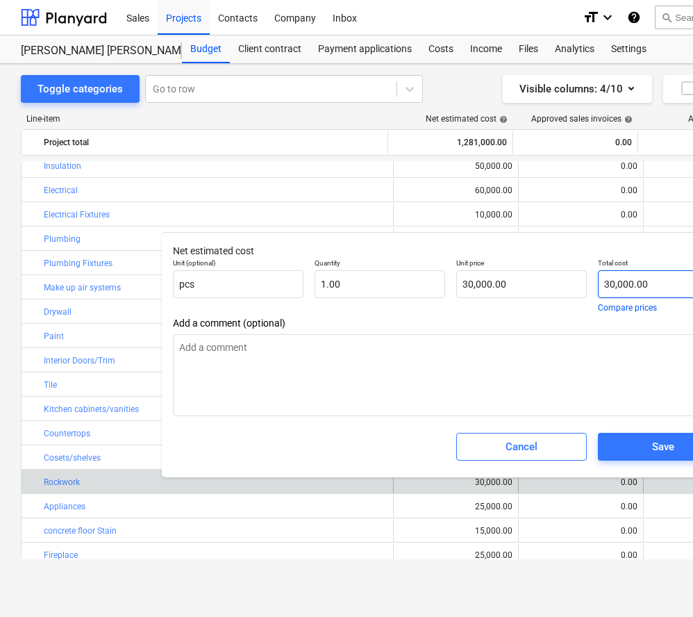
type input "30000"
click at [616, 281] on input "30000" at bounding box center [663, 284] width 131 height 28
type textarea "x"
type input "3000"
type input "3,000.00"
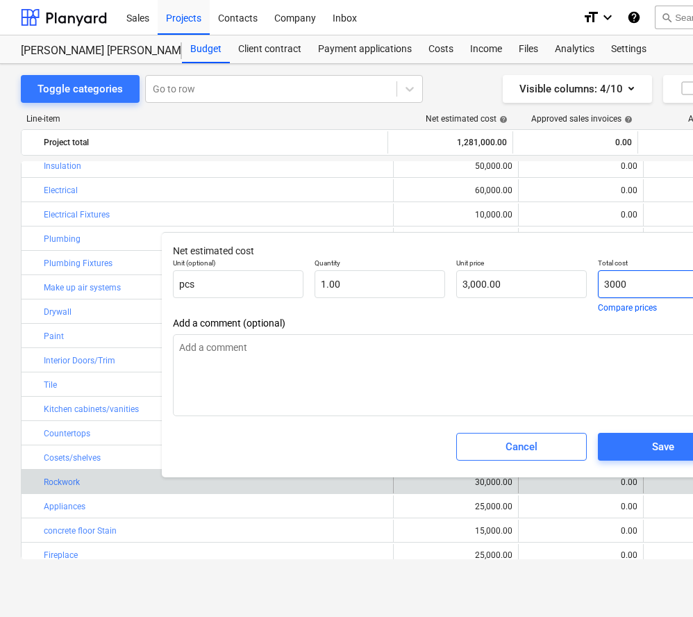
type textarea "x"
type input "000"
type input "0.00"
type textarea "x"
type input "2000"
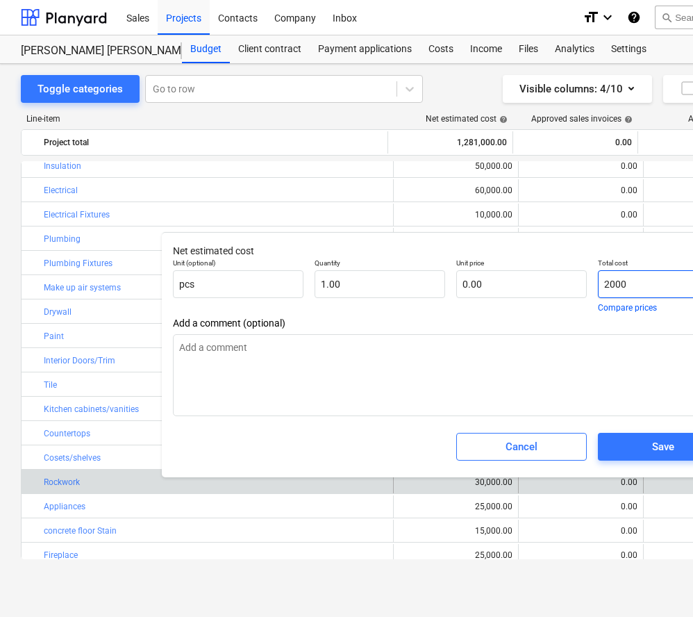
type input "2,000.00"
type textarea "x"
type input "25000"
type input "25,000.00"
type textarea "x"
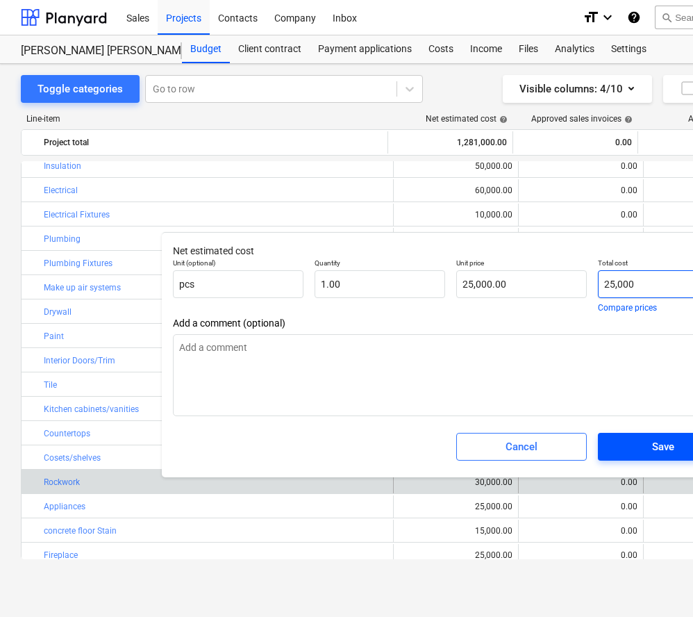
type input "25,000"
type textarea "x"
type input "25,000.00"
click at [644, 444] on span "Save" at bounding box center [663, 447] width 97 height 18
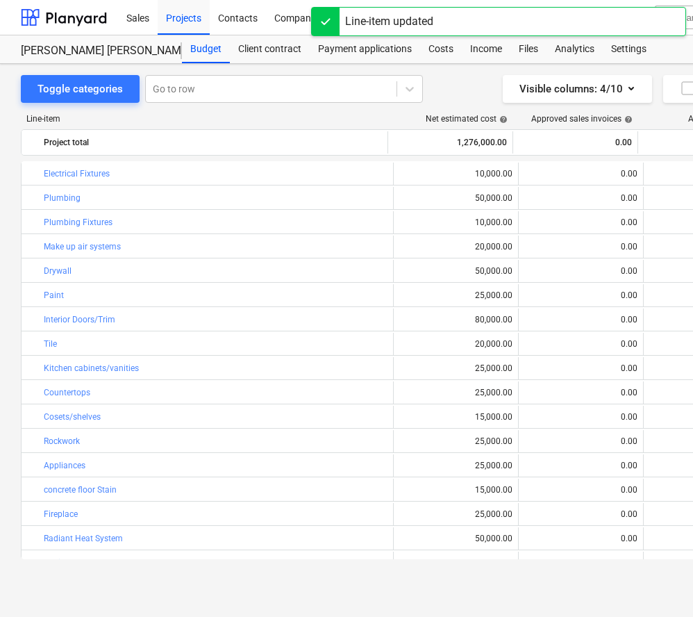
scroll to position [311, 0]
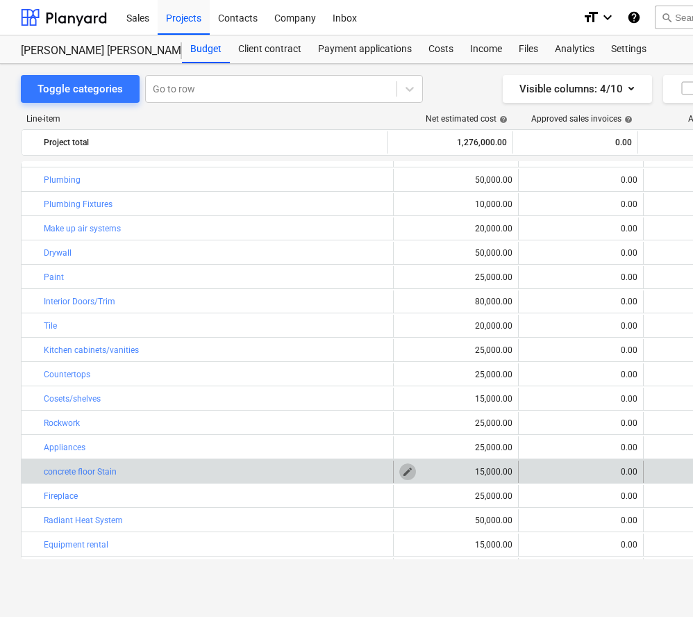
click at [406, 470] on span "edit" at bounding box center [407, 471] width 11 height 11
type textarea "x"
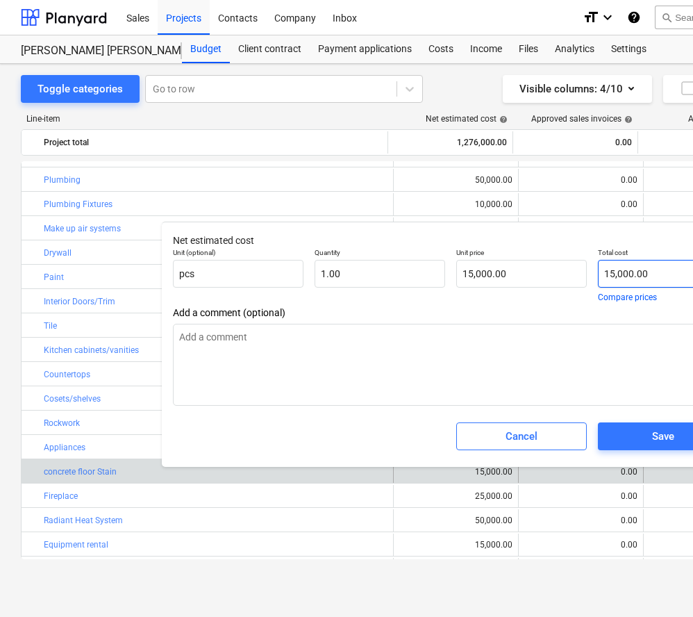
type input "15000"
click at [614, 274] on input "15000" at bounding box center [663, 274] width 131 height 28
type textarea "x"
type input "1000"
type input "1,000.00"
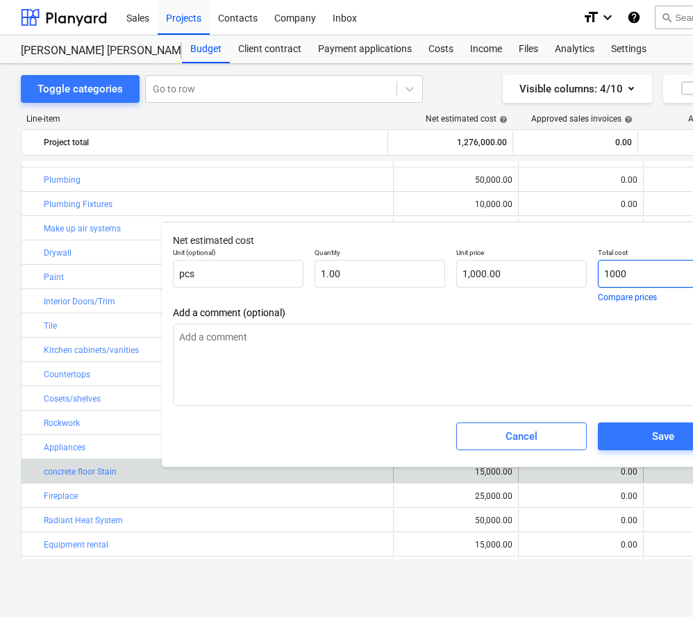
type textarea "x"
type input "10000"
type input "10,000.00"
type textarea "x"
type input "10,000"
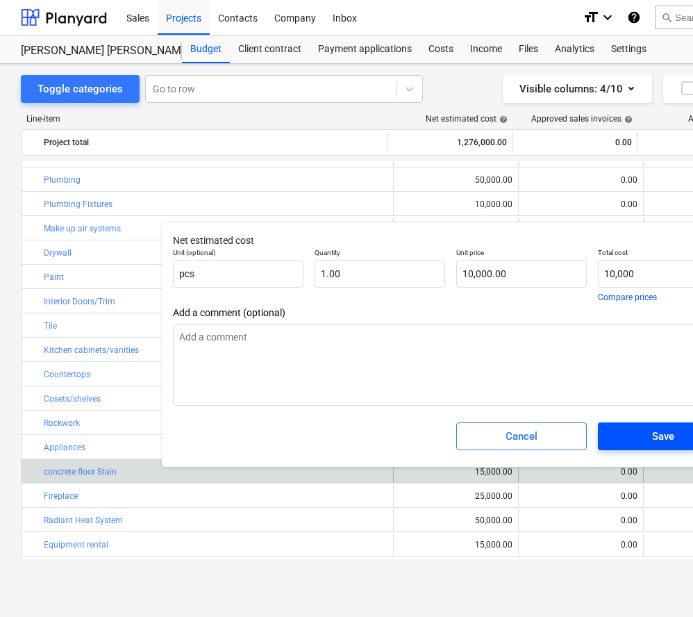
type textarea "x"
type input "10,000.00"
click at [653, 434] on div "Save" at bounding box center [663, 436] width 22 height 18
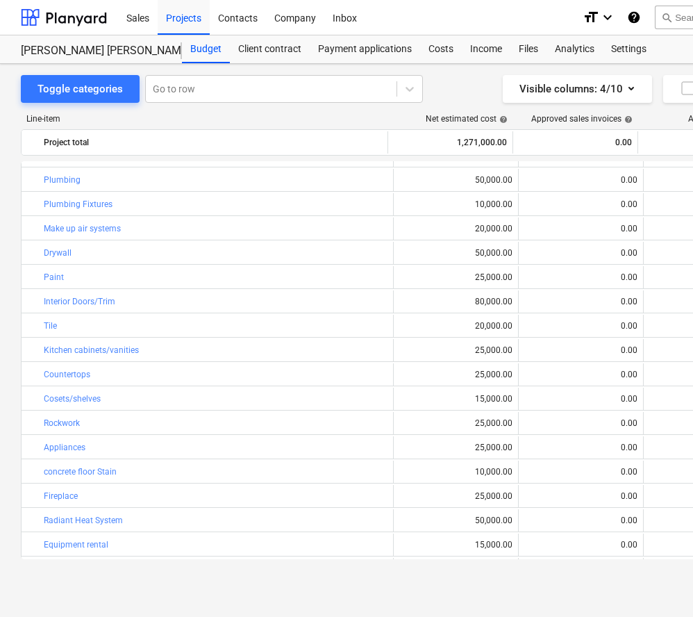
type textarea "x"
type input "1.00"
type input "10,000.00"
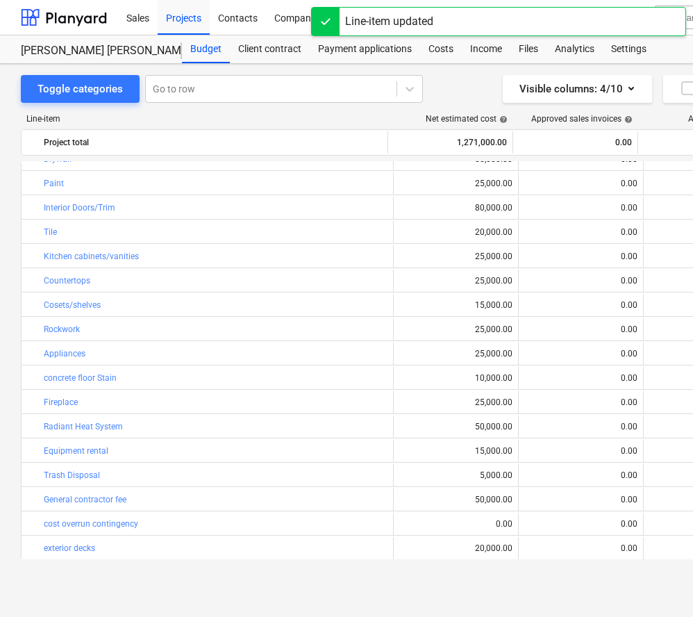
scroll to position [411, 0]
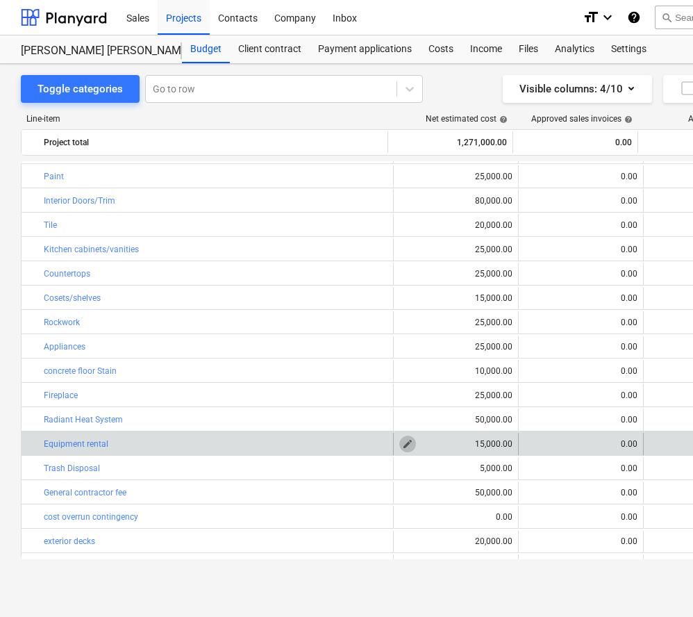
click at [407, 449] on button "edit" at bounding box center [407, 444] width 17 height 17
type textarea "x"
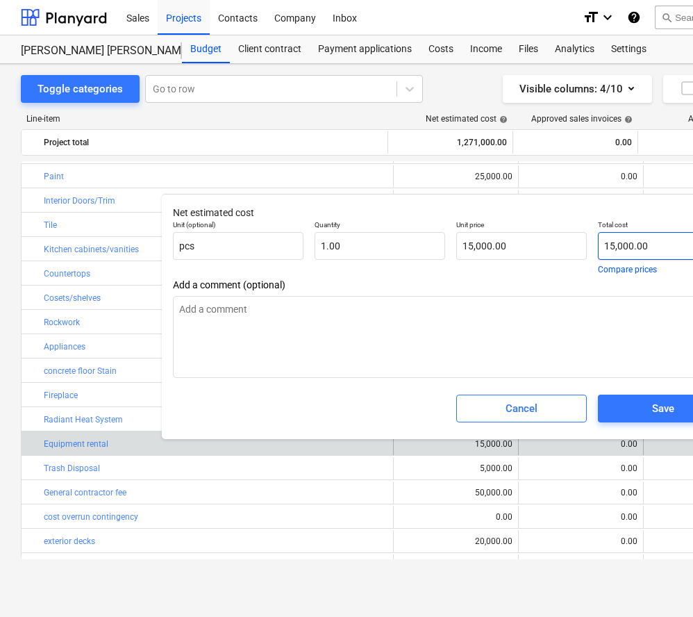
type input "15000"
click at [614, 246] on input "15000" at bounding box center [663, 246] width 131 height 28
type textarea "x"
type input "1000"
type input "1,000.00"
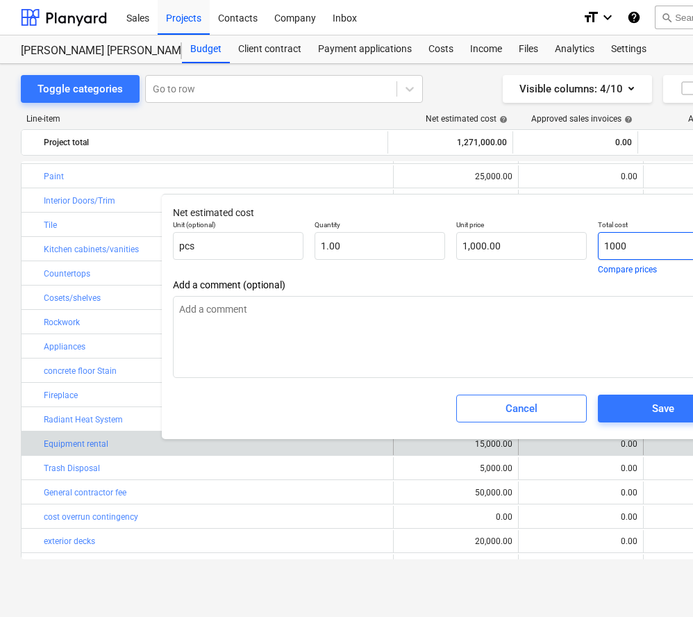
type textarea "x"
type input "10000"
type input "10,000.00"
type textarea "x"
type input "10,000"
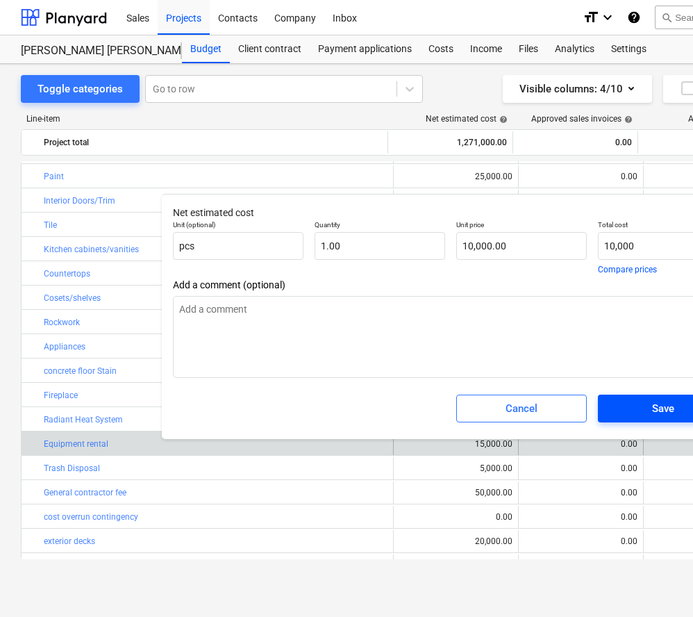
type textarea "x"
type input "10,000.00"
click at [632, 406] on span "Save" at bounding box center [663, 408] width 97 height 18
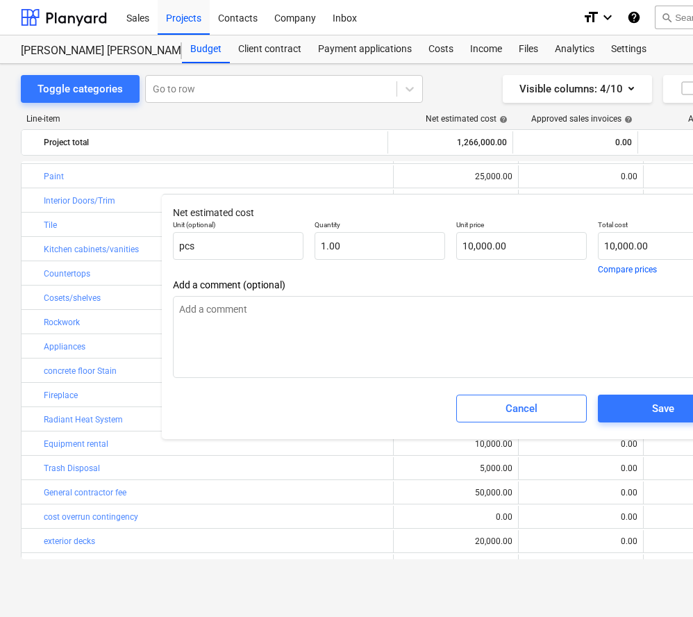
type textarea "x"
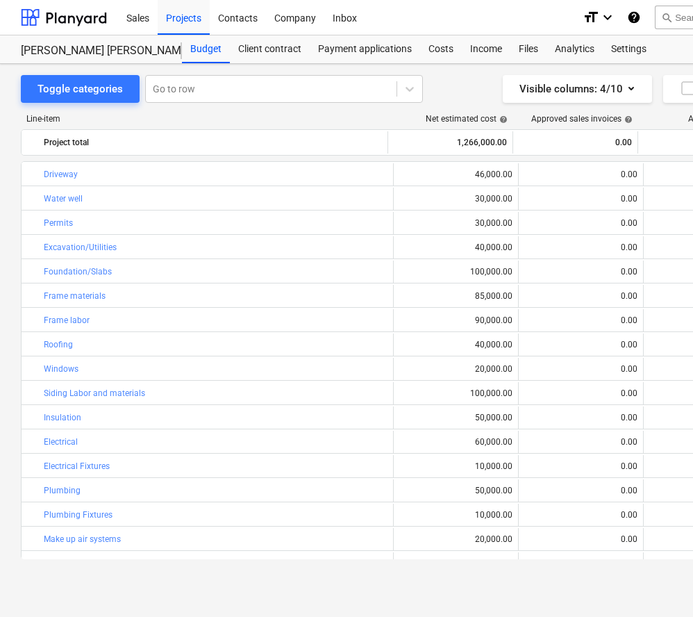
scroll to position [0, 0]
click at [193, 26] on div "Projects" at bounding box center [184, 16] width 52 height 35
